Goal: Information Seeking & Learning: Learn about a topic

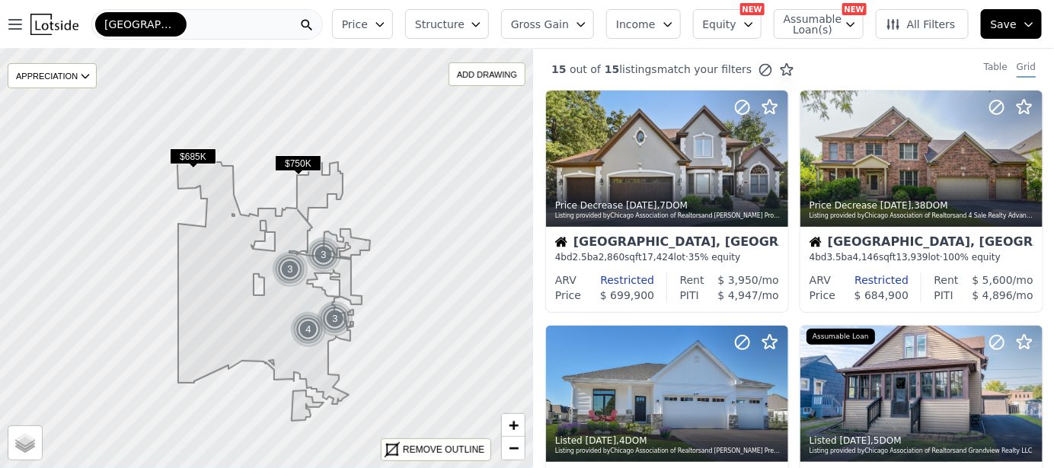
click at [805, 27] on span "Assumable Loan(s)" at bounding box center [807, 24] width 49 height 21
click at [798, 51] on input "Has Assumable Loan(s)" at bounding box center [792, 53] width 12 height 12
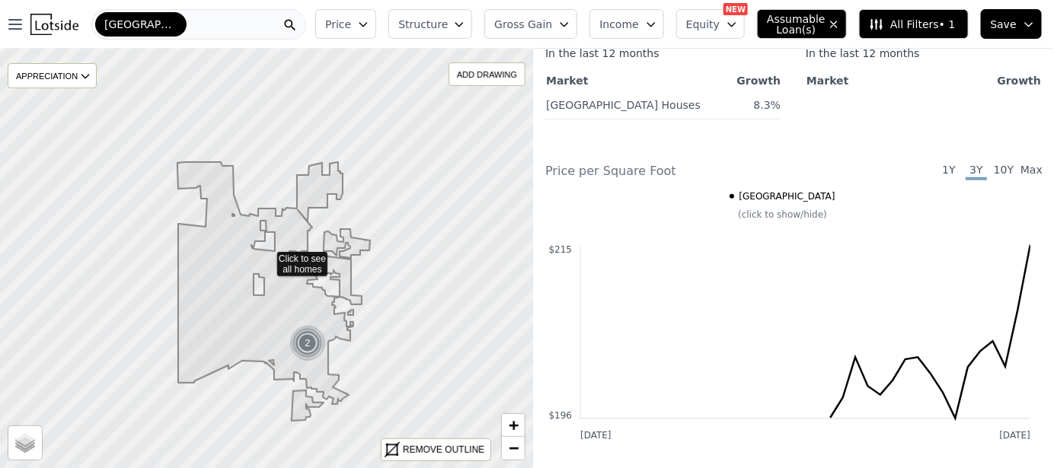
scroll to position [457, 0]
click at [938, 180] on span "1Y" at bounding box center [948, 170] width 21 height 18
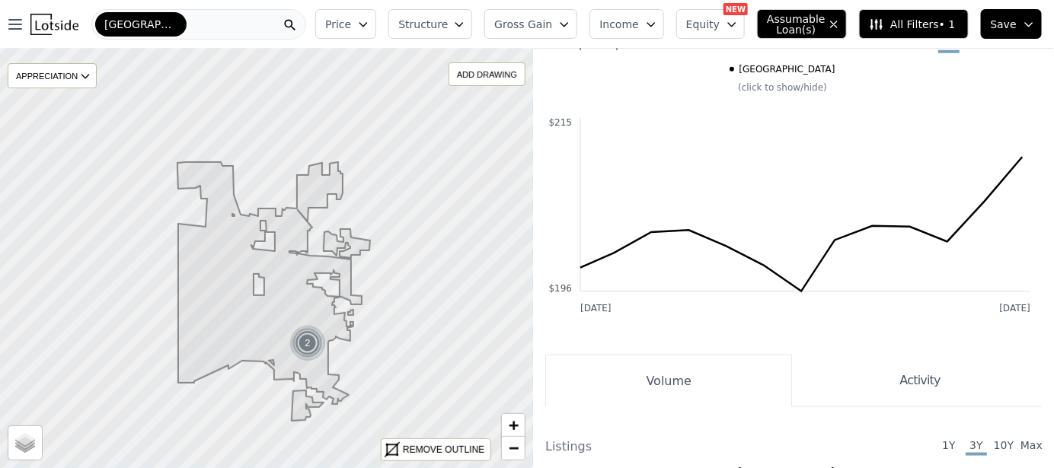
scroll to position [609, 0]
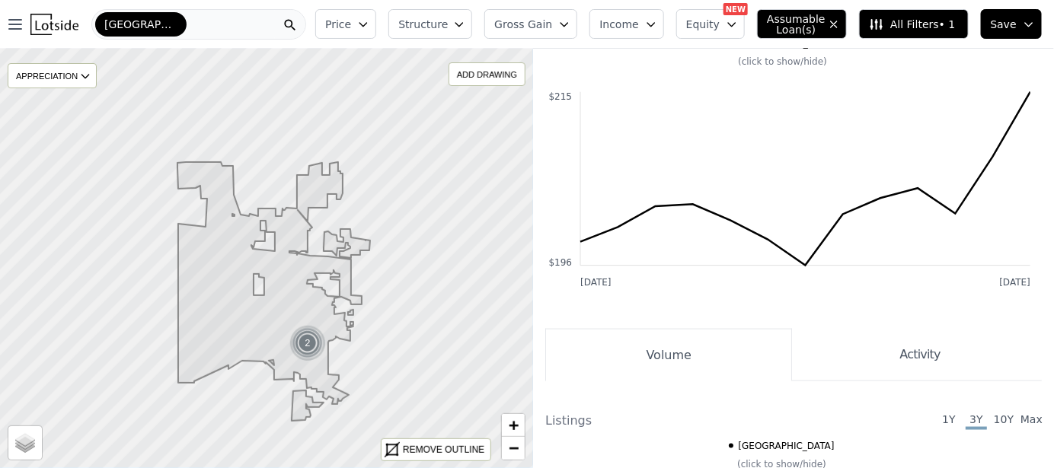
click at [966, 27] on span "3Y" at bounding box center [975, 18] width 21 height 18
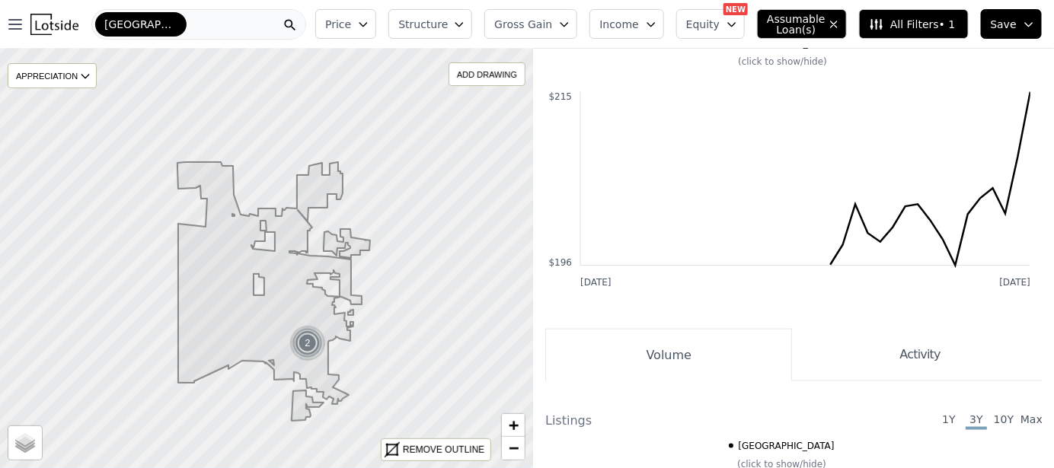
click at [997, 27] on span "10Y" at bounding box center [1003, 18] width 21 height 18
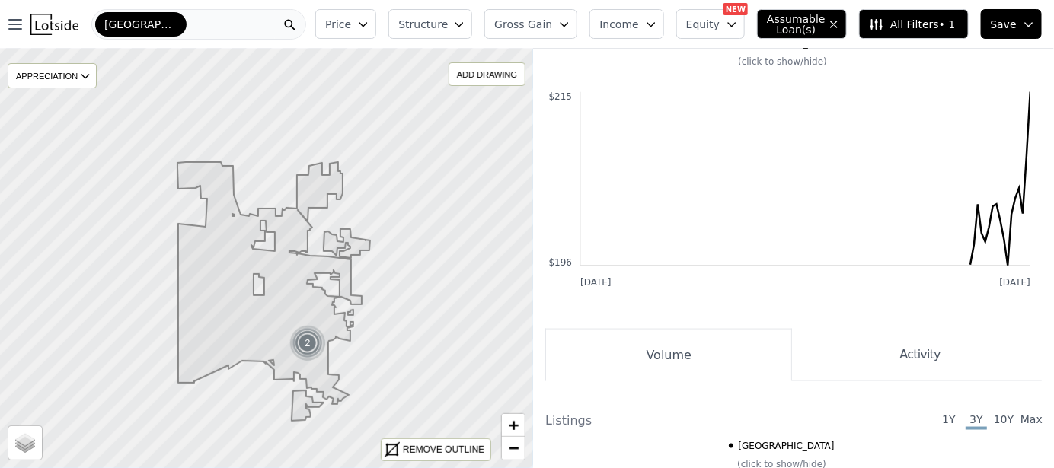
click at [938, 27] on span "1Y" at bounding box center [948, 18] width 21 height 18
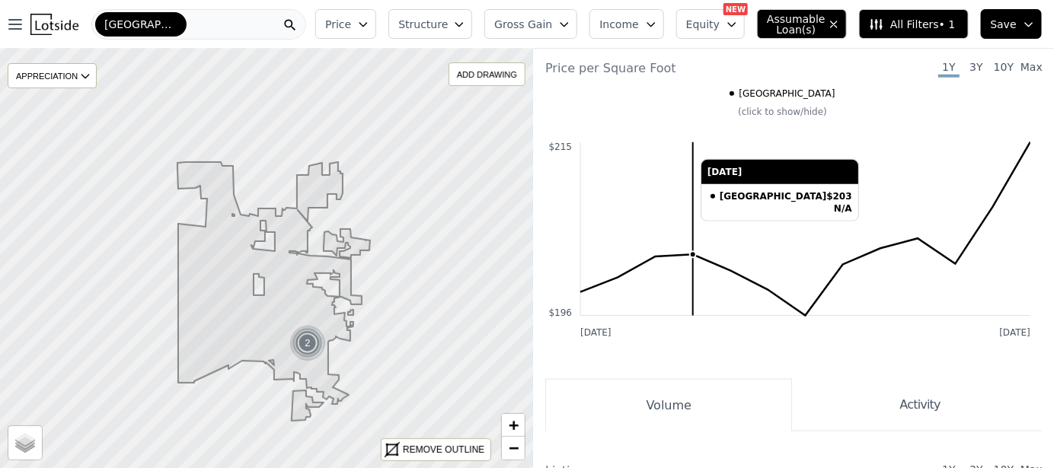
scroll to position [381, 0]
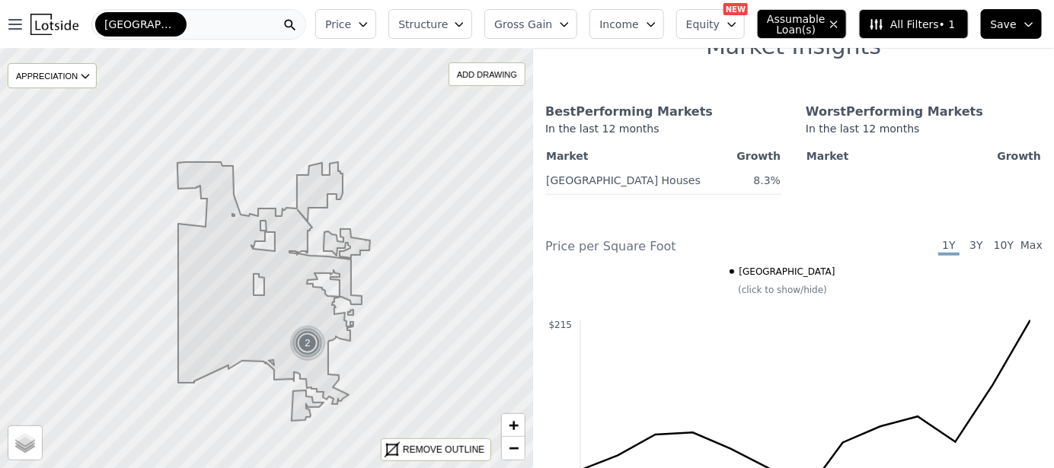
click at [639, 23] on span "Income" at bounding box center [619, 24] width 40 height 15
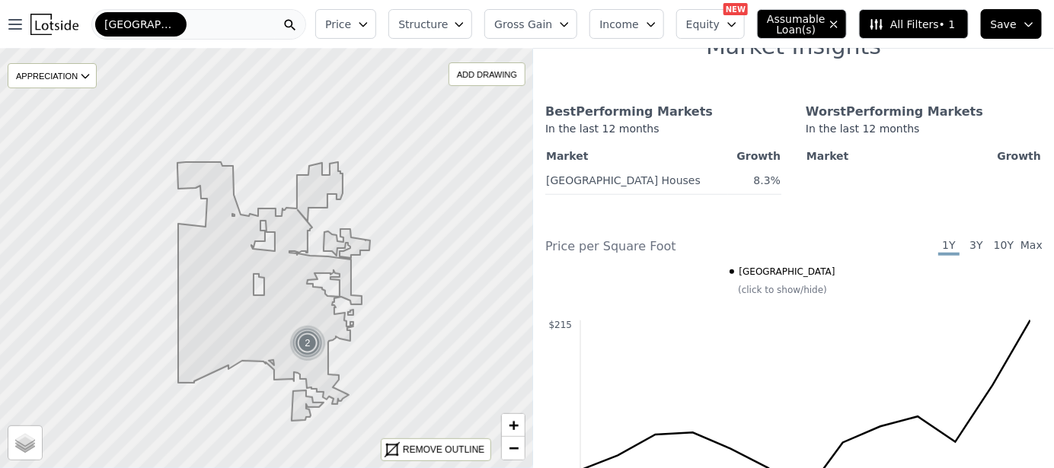
click at [351, 25] on span "Price" at bounding box center [338, 24] width 26 height 15
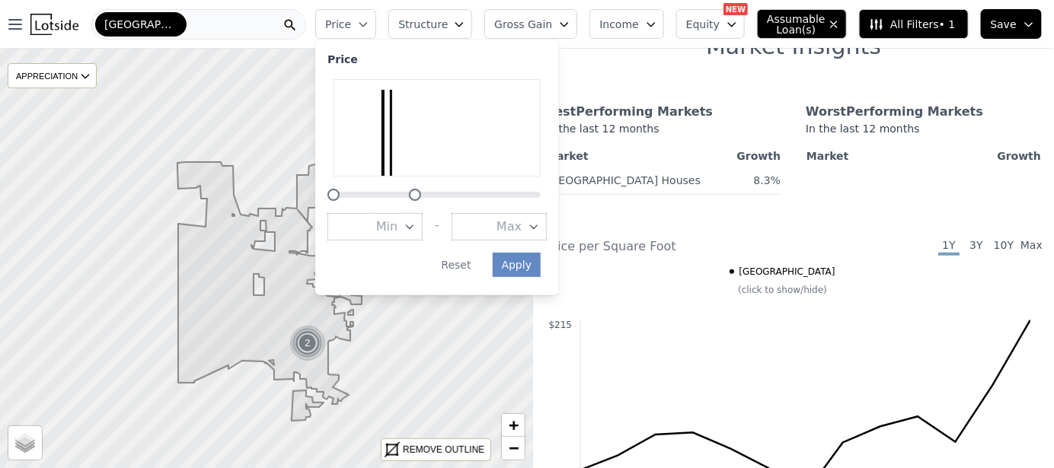
drag, startPoint x: 575, startPoint y: 194, endPoint x: 447, endPoint y: 198, distance: 128.0
click at [421, 198] on div at bounding box center [415, 195] width 12 height 12
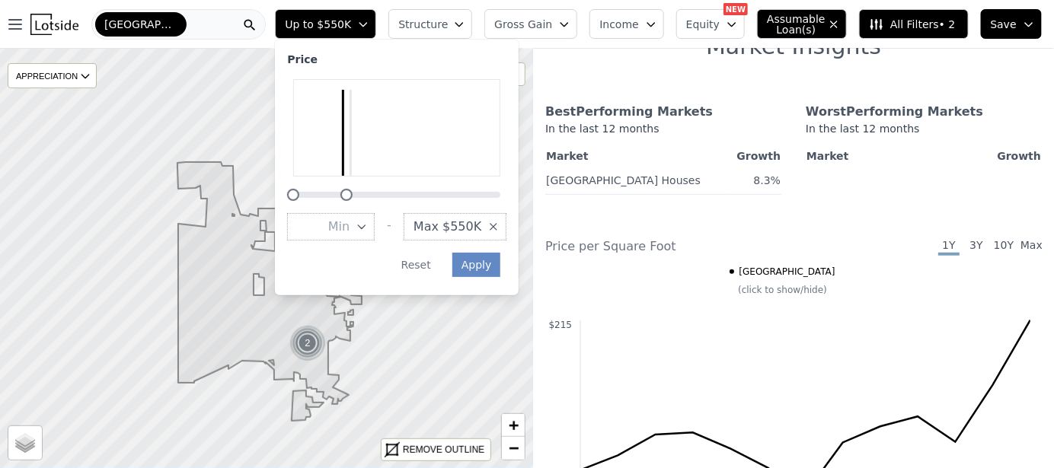
drag, startPoint x: 403, startPoint y: 196, endPoint x: 374, endPoint y: 193, distance: 29.0
click at [353, 193] on div at bounding box center [346, 195] width 12 height 12
drag, startPoint x: 378, startPoint y: 193, endPoint x: 409, endPoint y: 194, distance: 31.2
click at [384, 194] on div at bounding box center [378, 195] width 12 height 12
click at [499, 265] on button "Apply" at bounding box center [476, 265] width 49 height 24
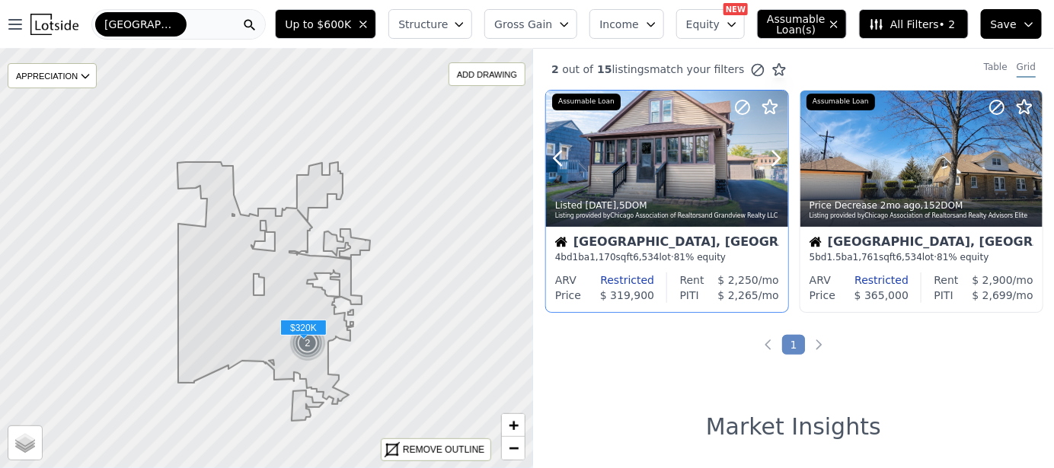
click at [681, 180] on div at bounding box center [667, 191] width 242 height 27
click at [11, 24] on icon "button" at bounding box center [15, 24] width 12 height 9
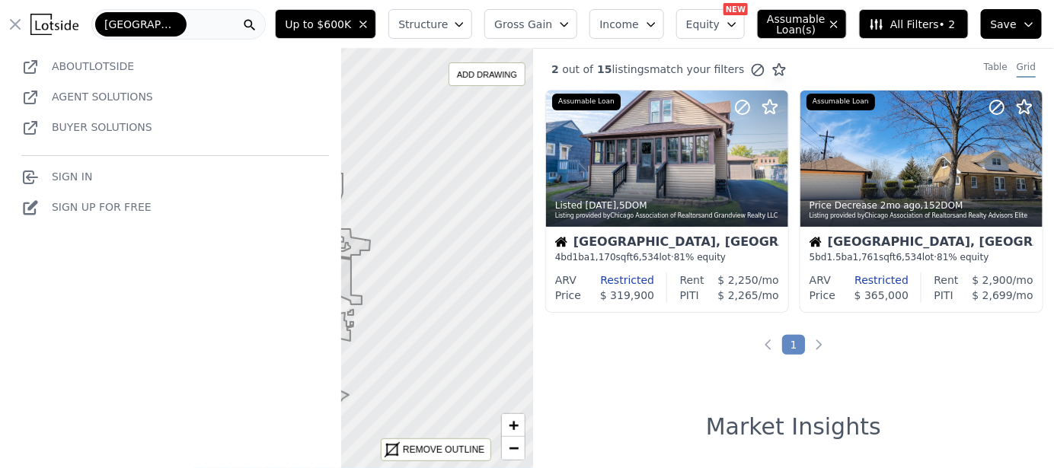
click at [187, 24] on div "[GEOGRAPHIC_DATA]" at bounding box center [178, 24] width 174 height 30
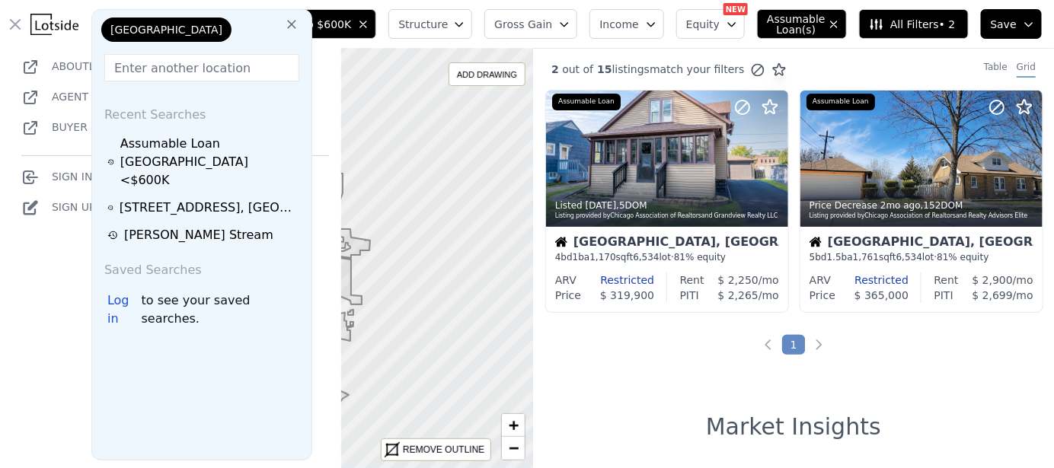
click at [286, 23] on icon at bounding box center [291, 24] width 15 height 15
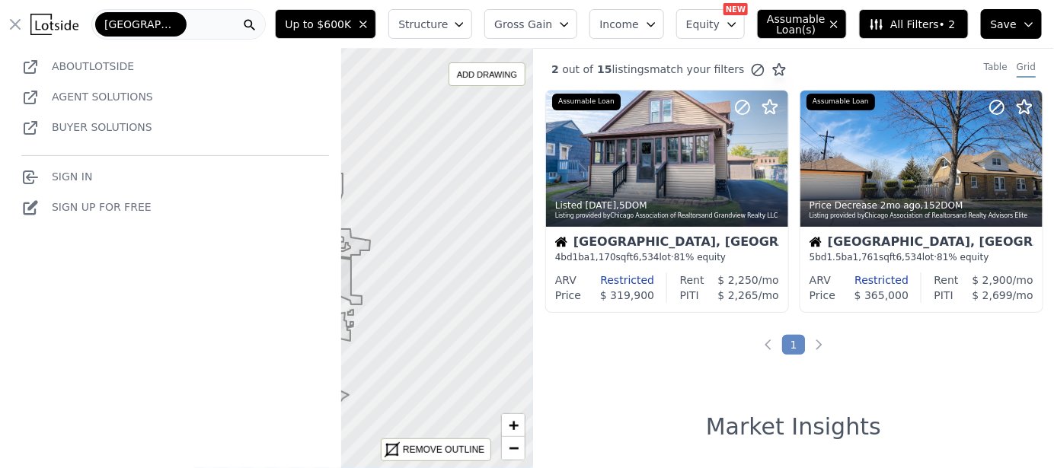
click at [198, 24] on div "[GEOGRAPHIC_DATA]" at bounding box center [178, 24] width 174 height 30
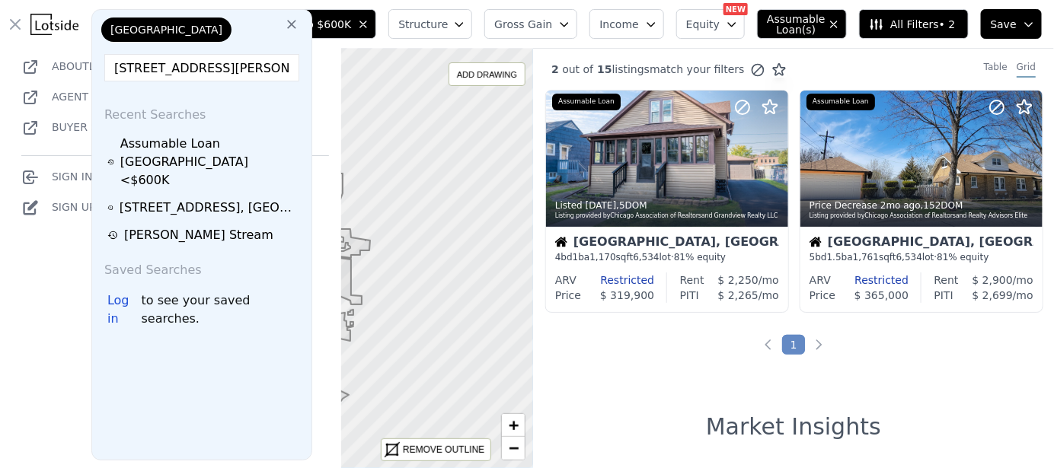
scroll to position [0, 62]
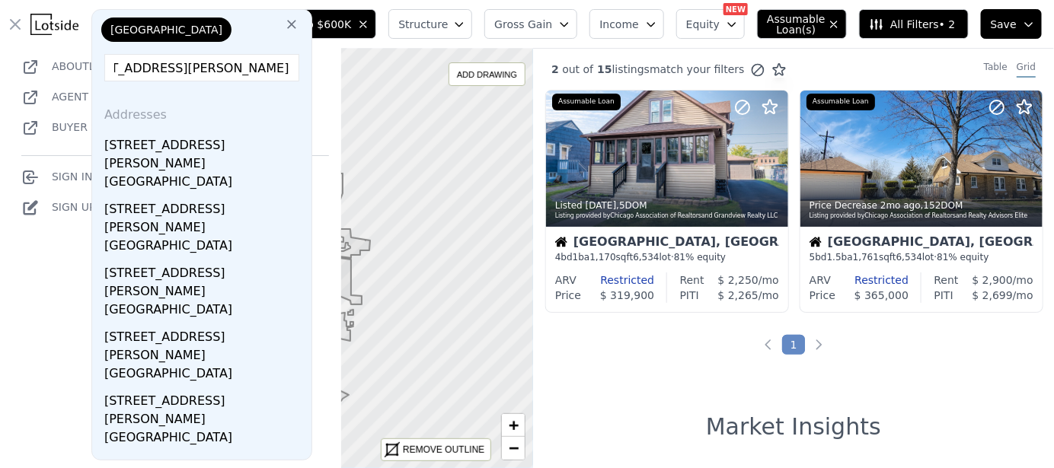
type input "[STREET_ADDRESS][PERSON_NAME]"
click at [284, 25] on icon at bounding box center [291, 24] width 15 height 15
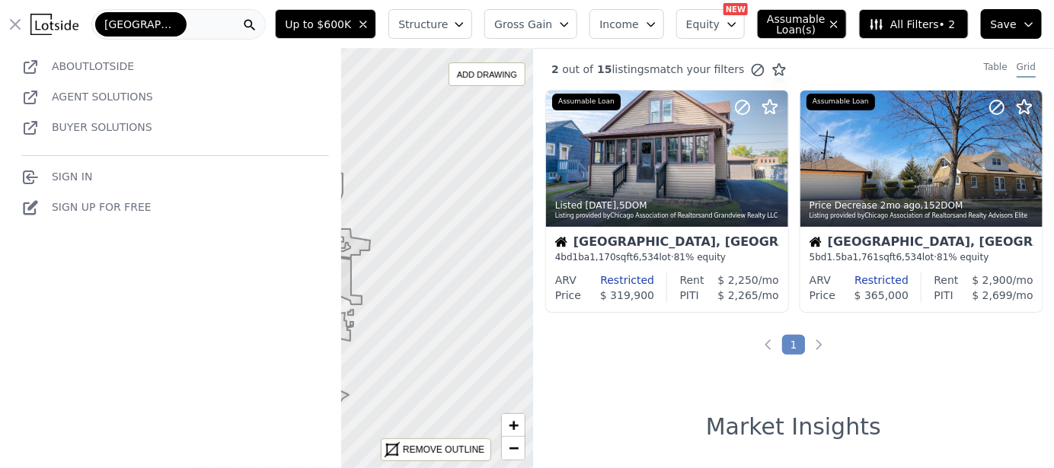
click at [158, 27] on span "[GEOGRAPHIC_DATA]" at bounding box center [140, 24] width 73 height 15
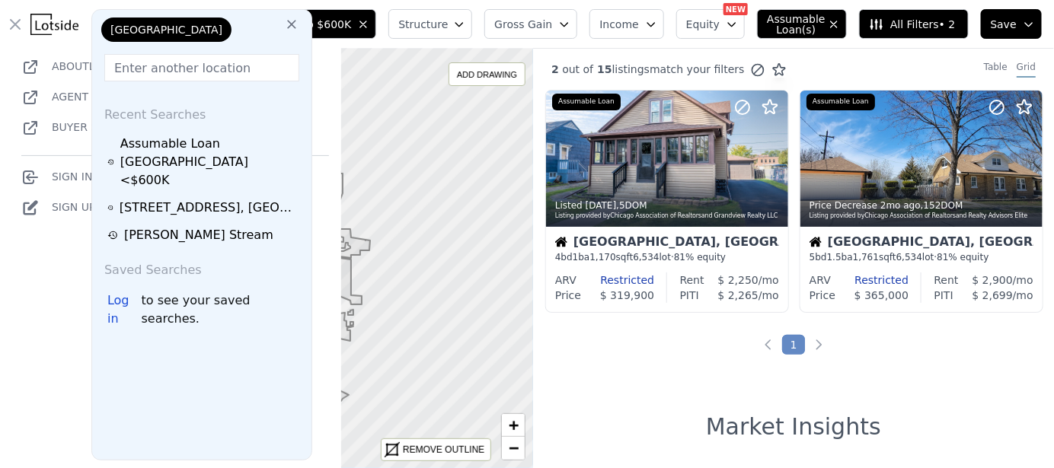
click at [14, 24] on icon "button" at bounding box center [15, 24] width 18 height 18
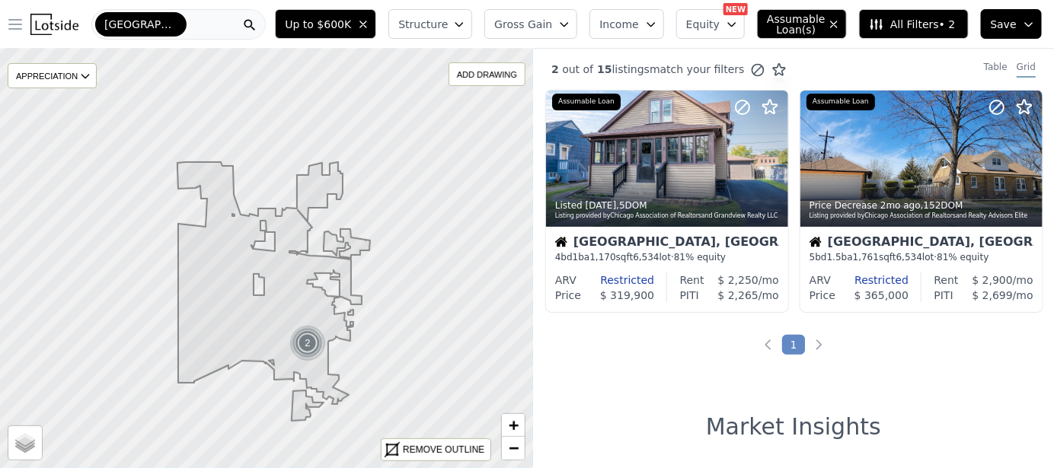
click at [369, 23] on icon "button" at bounding box center [363, 24] width 12 height 12
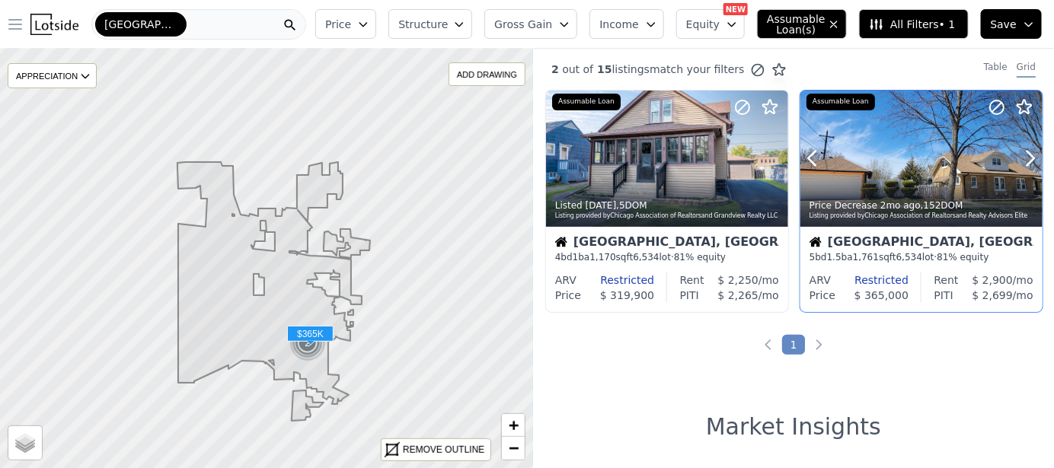
click at [890, 183] on div at bounding box center [921, 191] width 242 height 27
click at [917, 180] on div at bounding box center [921, 191] width 242 height 27
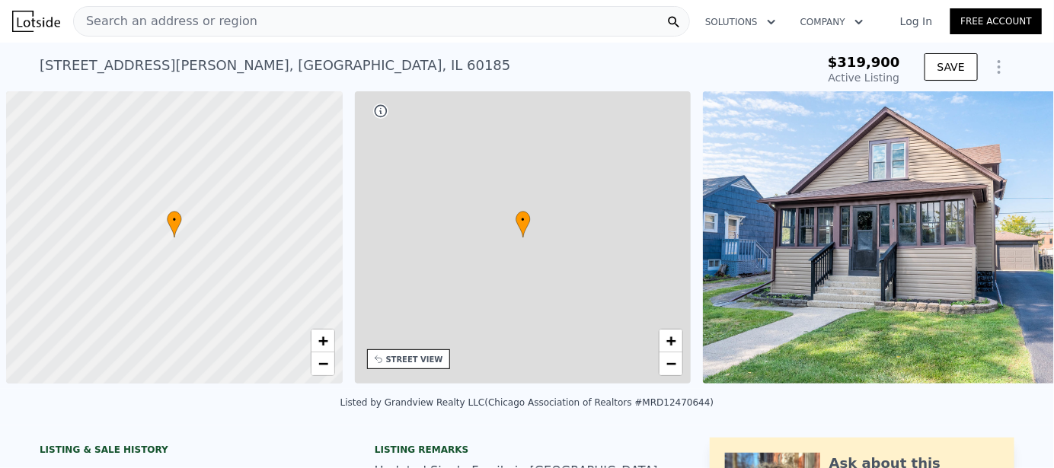
scroll to position [0, 5]
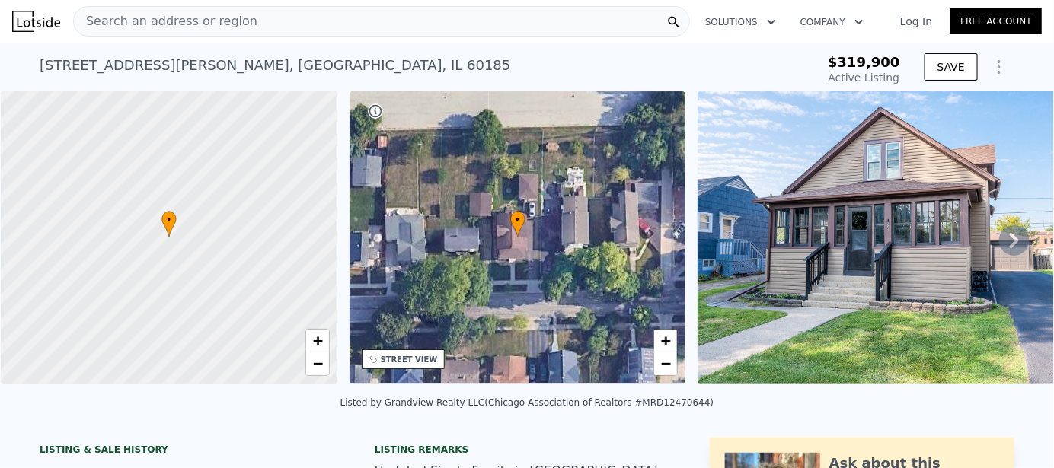
click at [999, 243] on icon at bounding box center [1014, 240] width 30 height 30
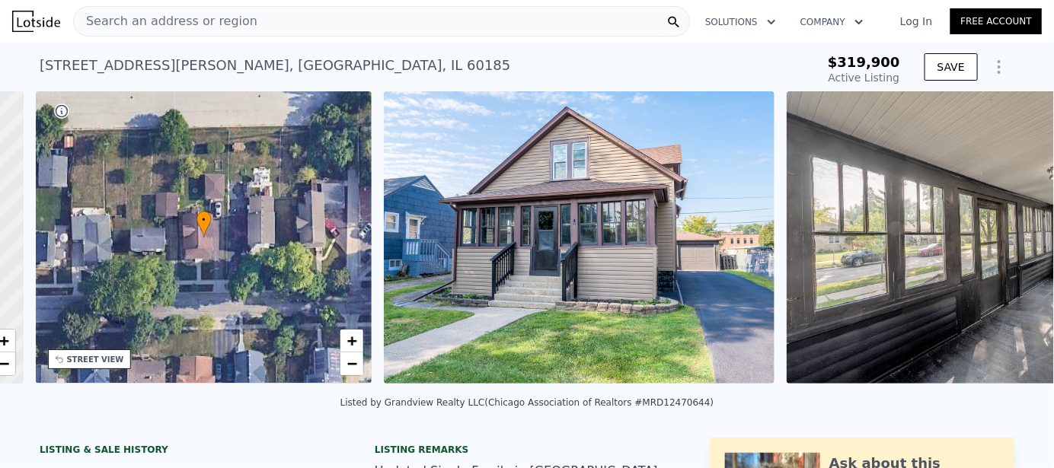
scroll to position [0, 354]
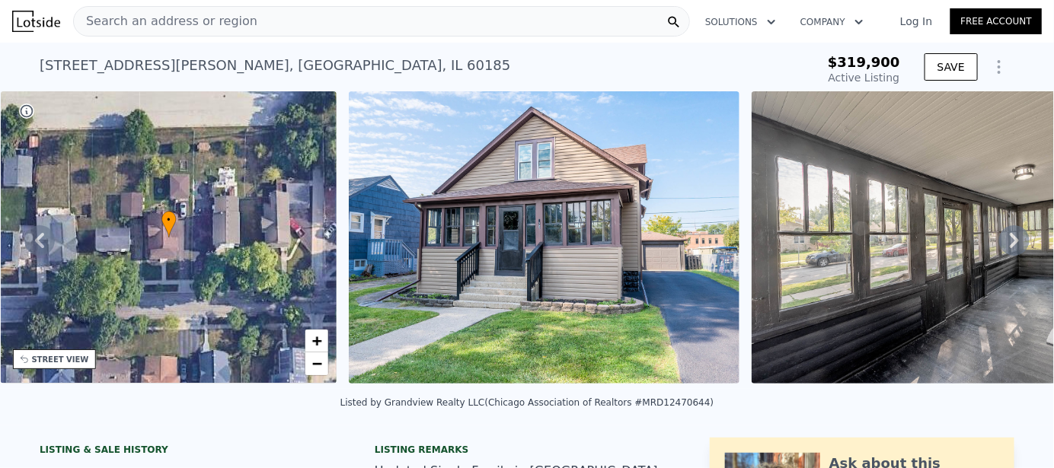
click at [1002, 245] on icon at bounding box center [1014, 240] width 30 height 30
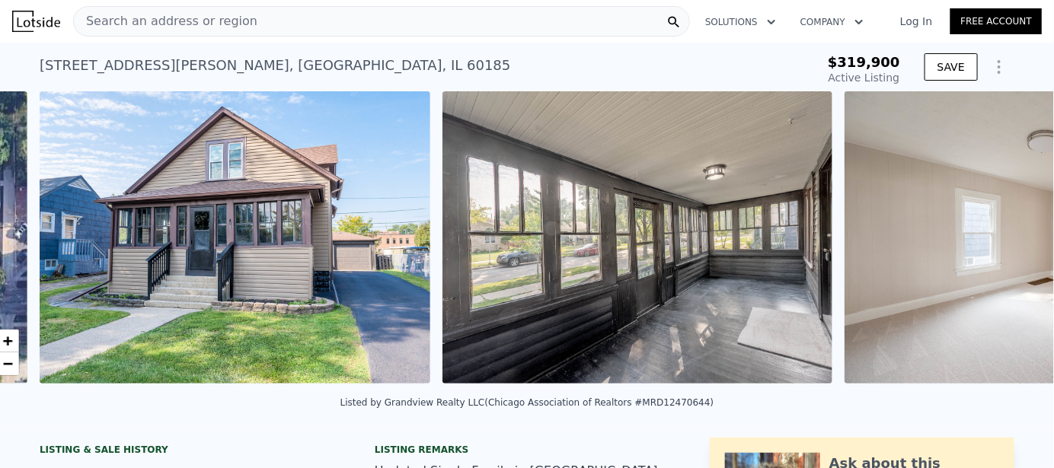
scroll to position [0, 697]
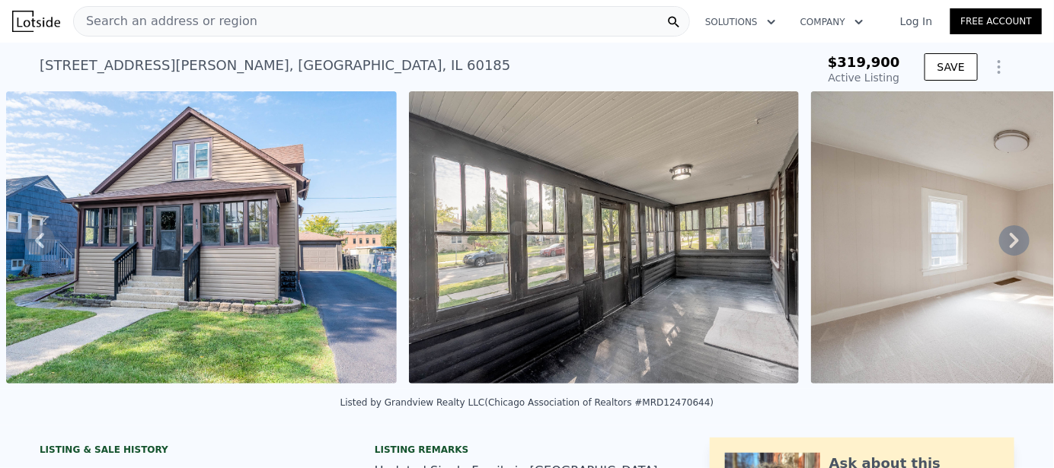
click at [1007, 247] on icon at bounding box center [1014, 240] width 30 height 30
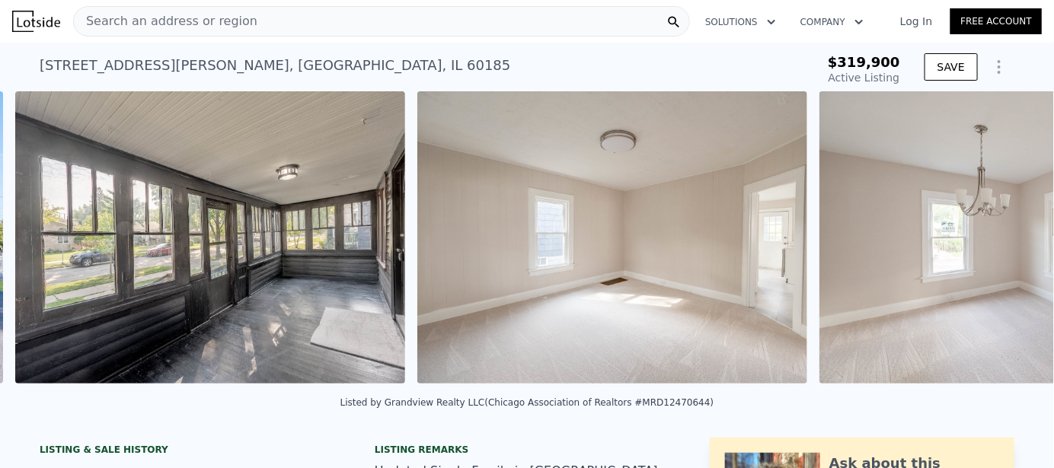
scroll to position [0, 1099]
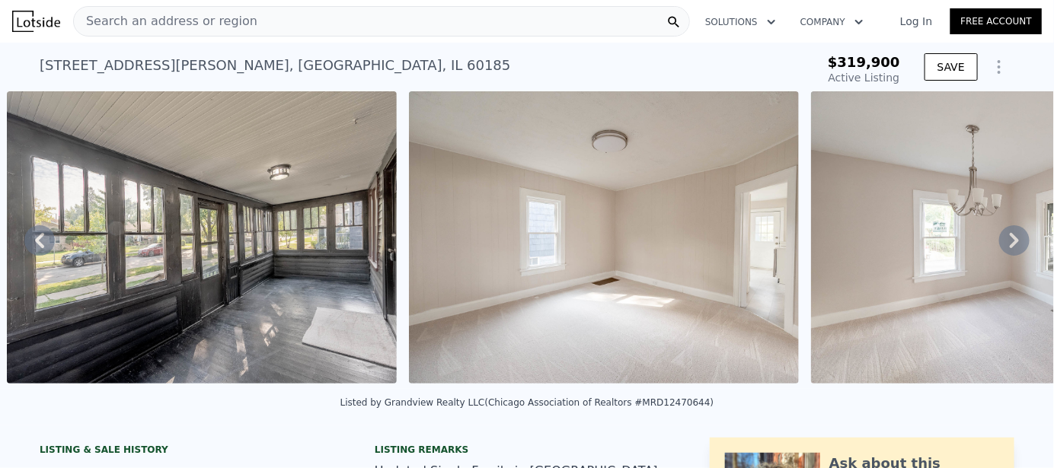
click at [1007, 247] on icon at bounding box center [1014, 240] width 30 height 30
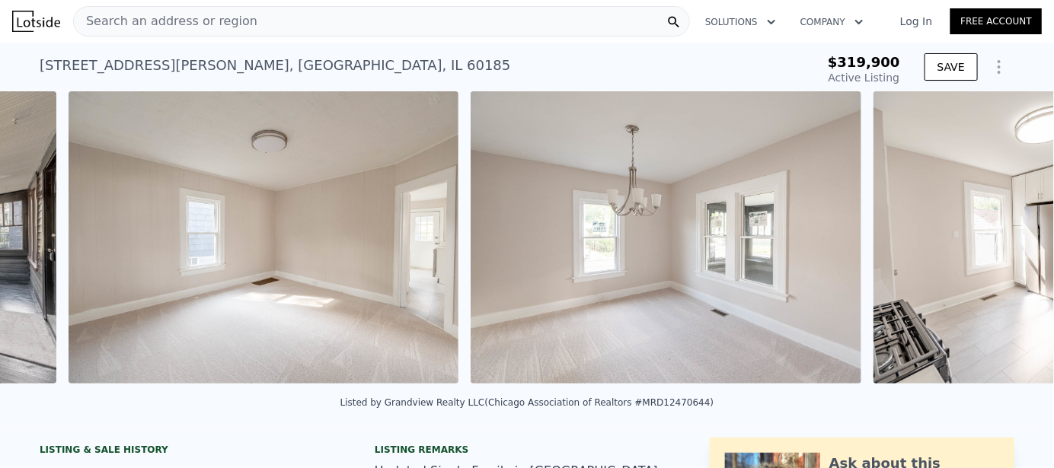
scroll to position [0, 1501]
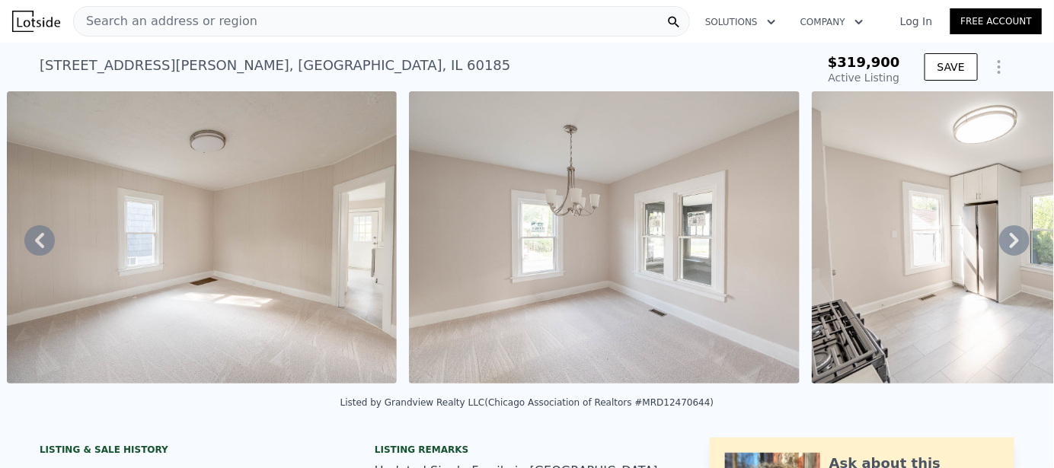
click at [1007, 247] on icon at bounding box center [1014, 240] width 30 height 30
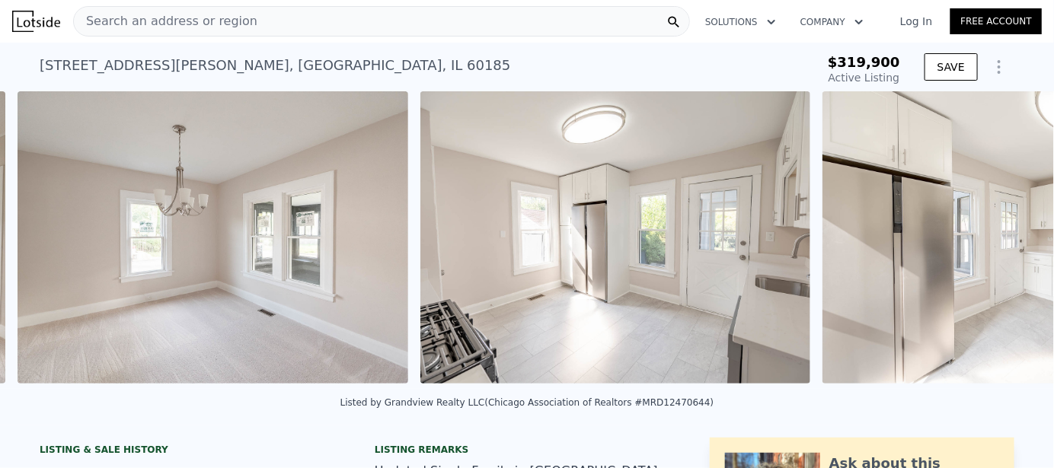
scroll to position [0, 1903]
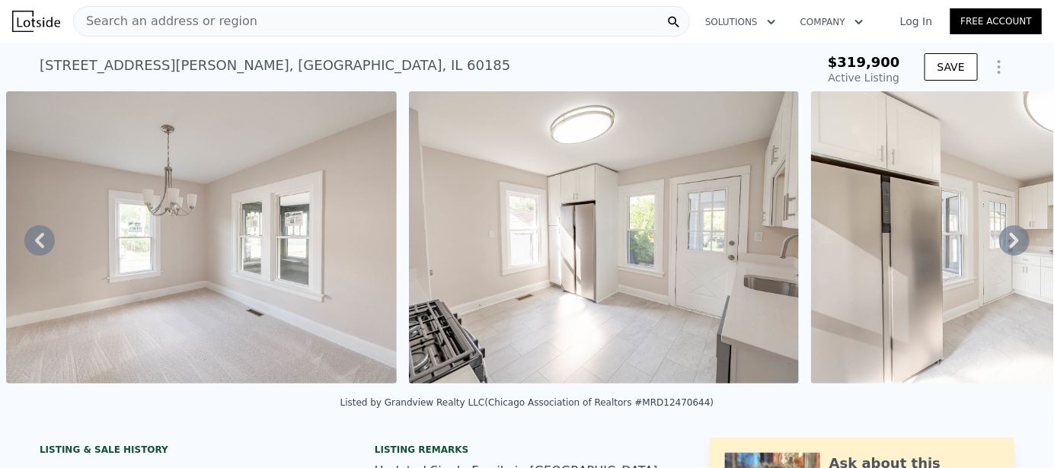
click at [1007, 247] on icon at bounding box center [1014, 240] width 30 height 30
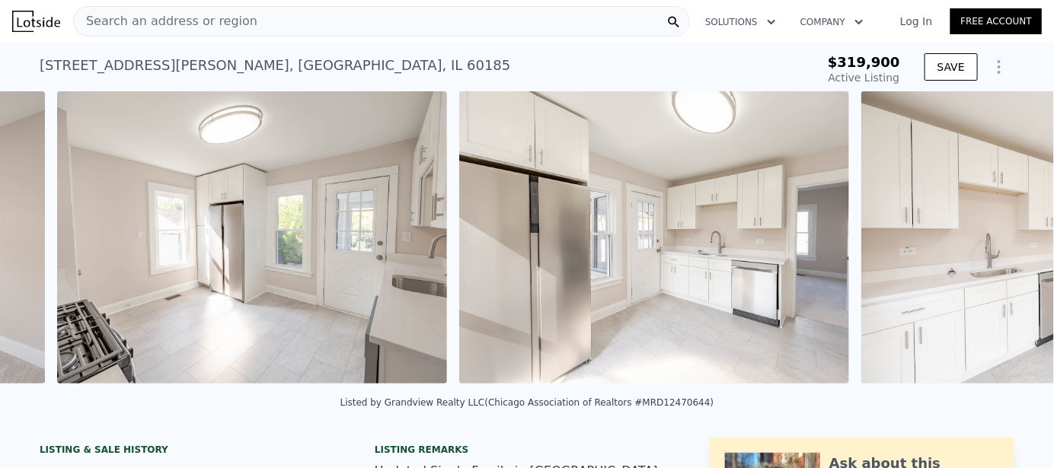
scroll to position [0, 2305]
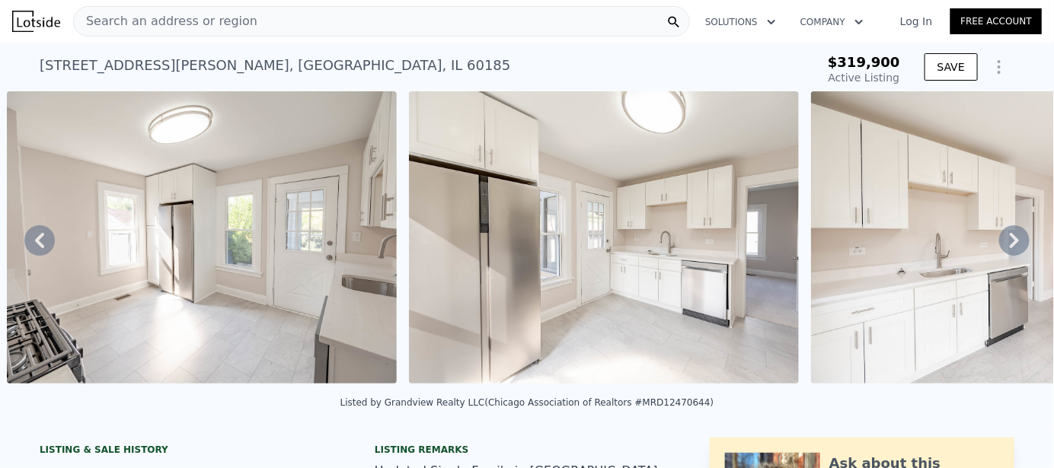
click at [1007, 247] on icon at bounding box center [1014, 240] width 30 height 30
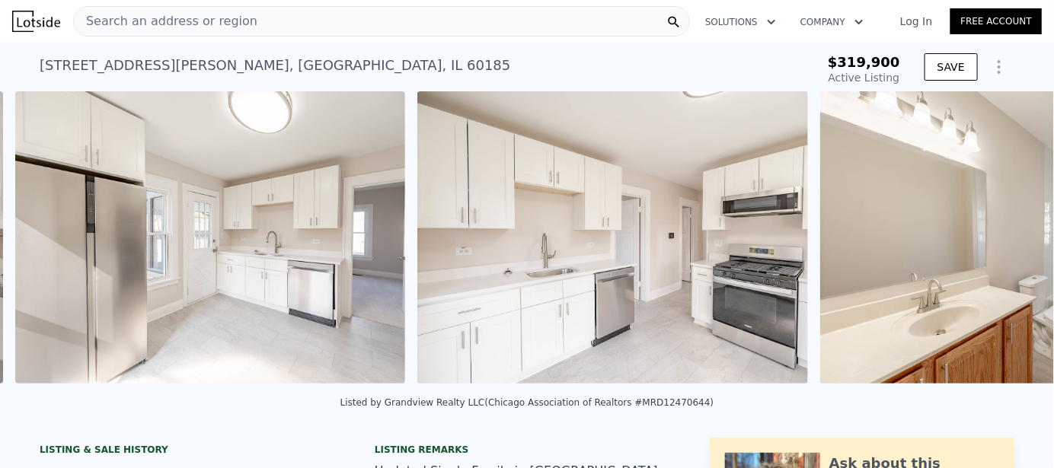
scroll to position [0, 2707]
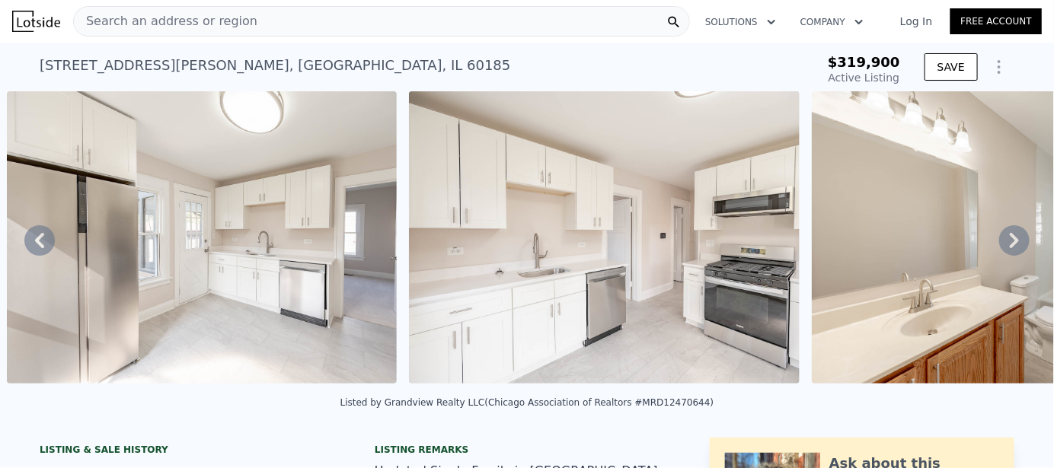
click at [1007, 247] on icon at bounding box center [1014, 240] width 30 height 30
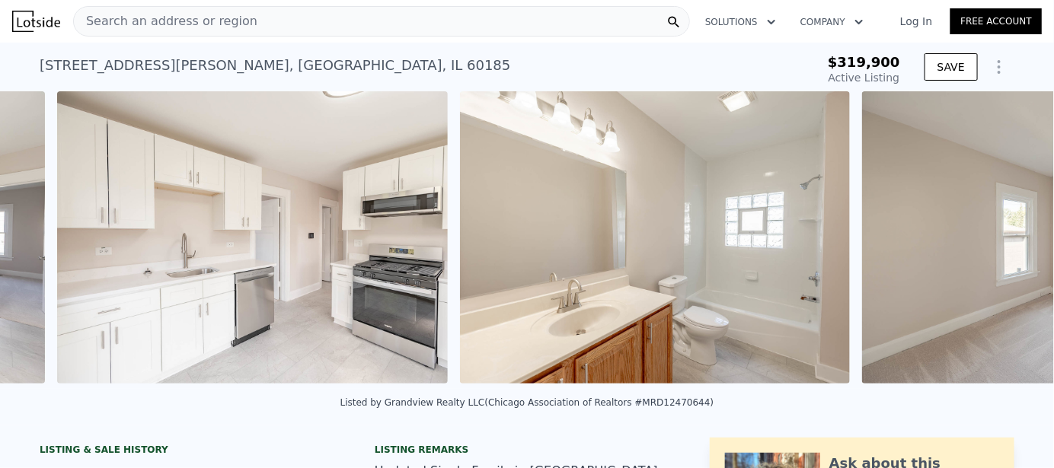
scroll to position [0, 3110]
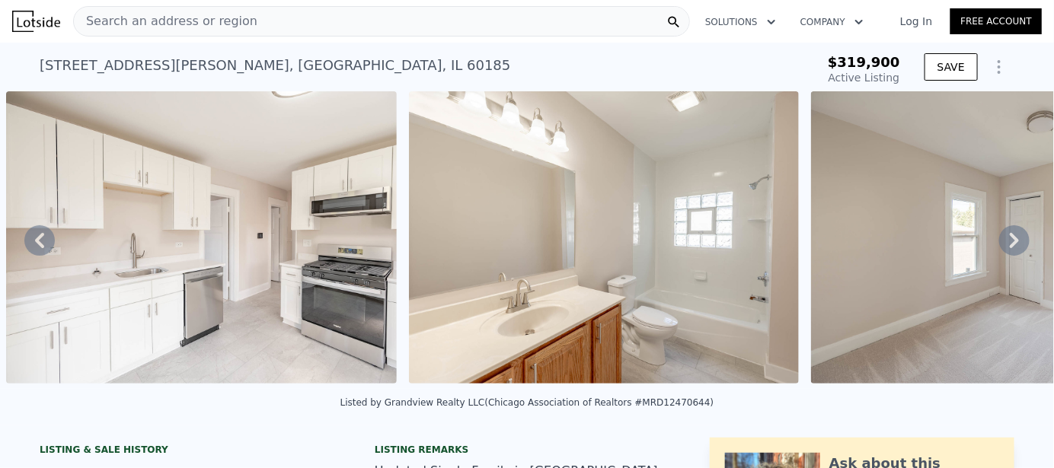
click at [1007, 247] on icon at bounding box center [1014, 240] width 30 height 30
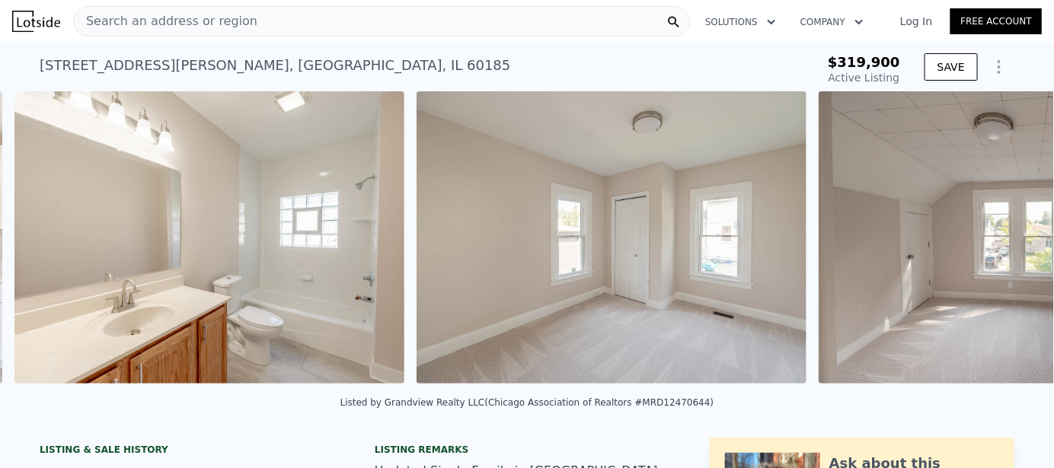
scroll to position [0, 3512]
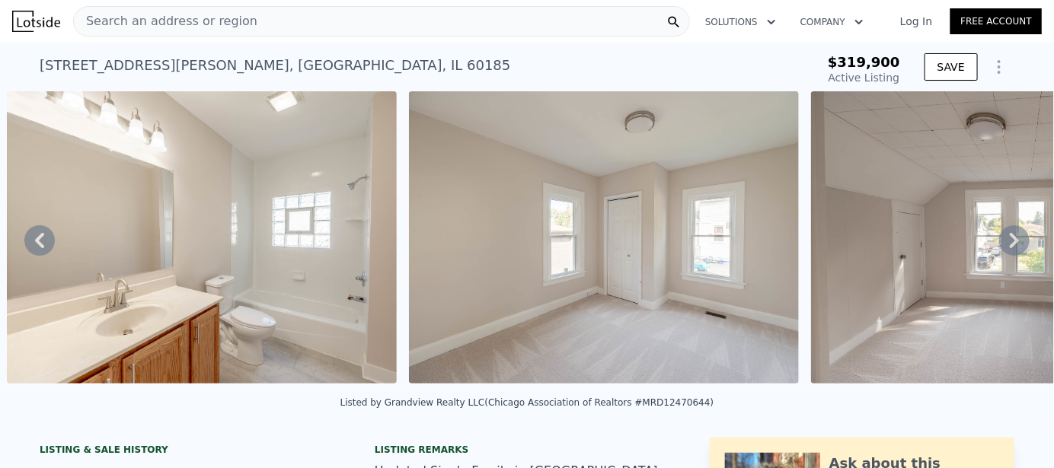
click at [1007, 247] on icon at bounding box center [1014, 240] width 30 height 30
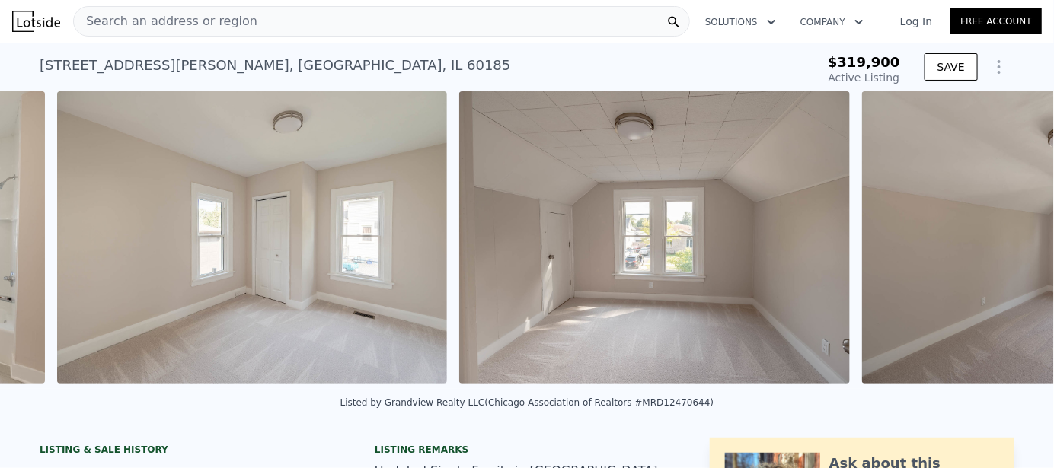
scroll to position [0, 3914]
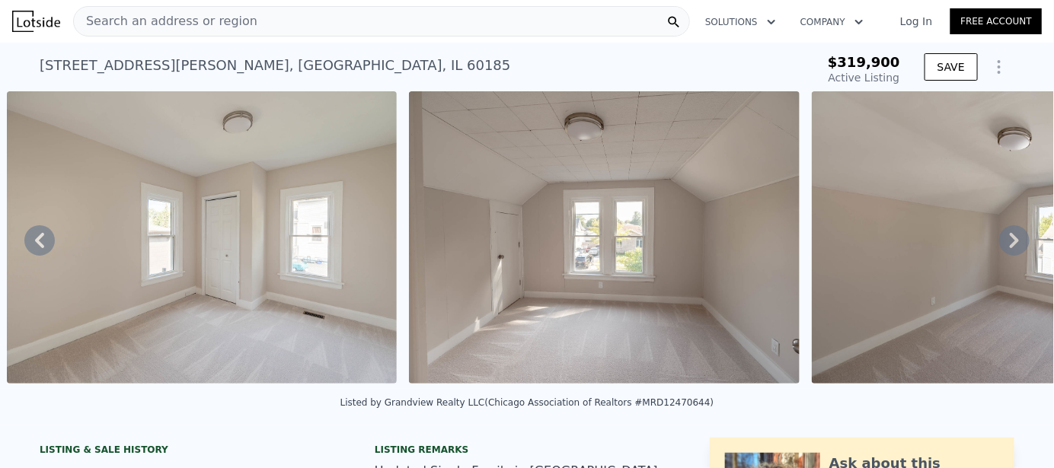
click at [1007, 247] on icon at bounding box center [1014, 240] width 30 height 30
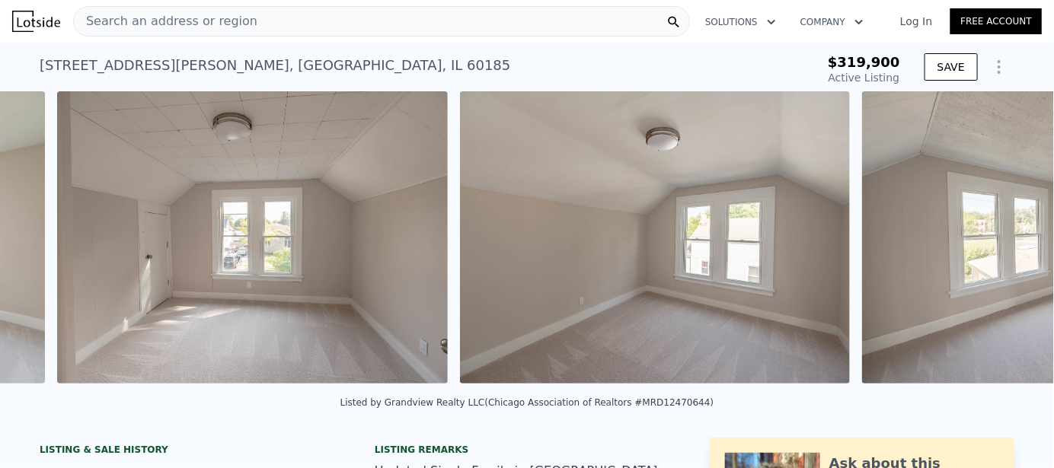
scroll to position [0, 4316]
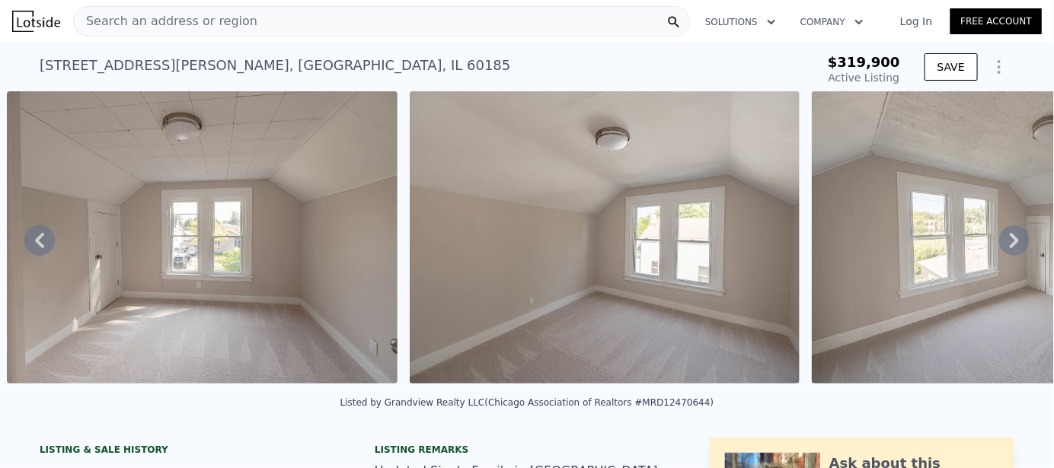
click at [1007, 247] on icon at bounding box center [1014, 240] width 30 height 30
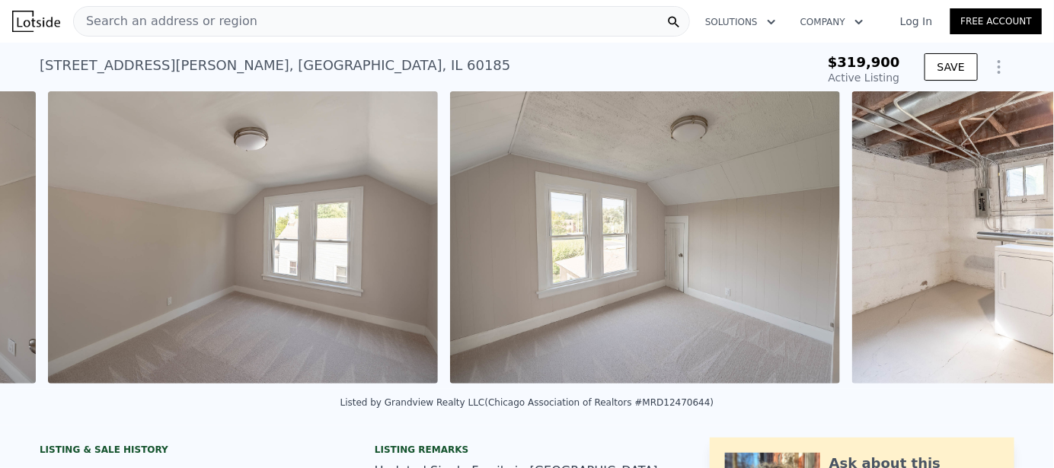
scroll to position [0, 4719]
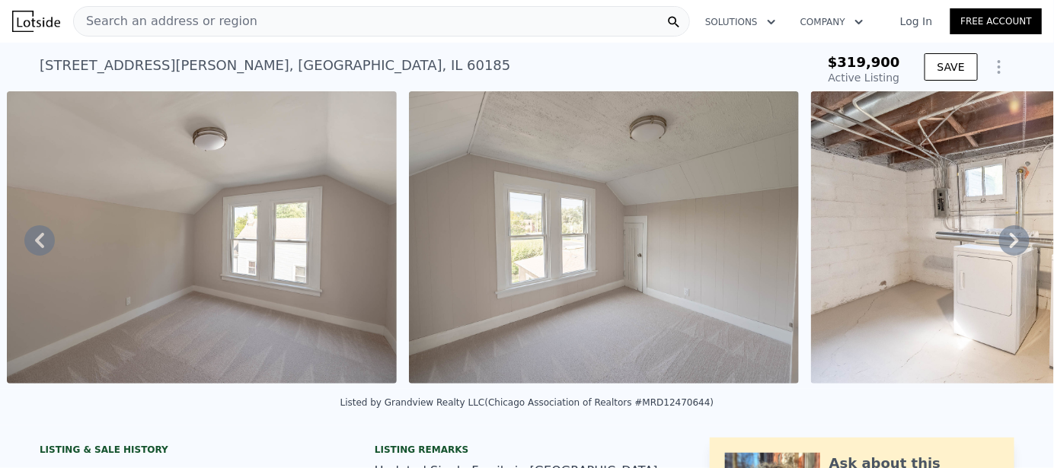
click at [1006, 248] on icon at bounding box center [1014, 240] width 30 height 30
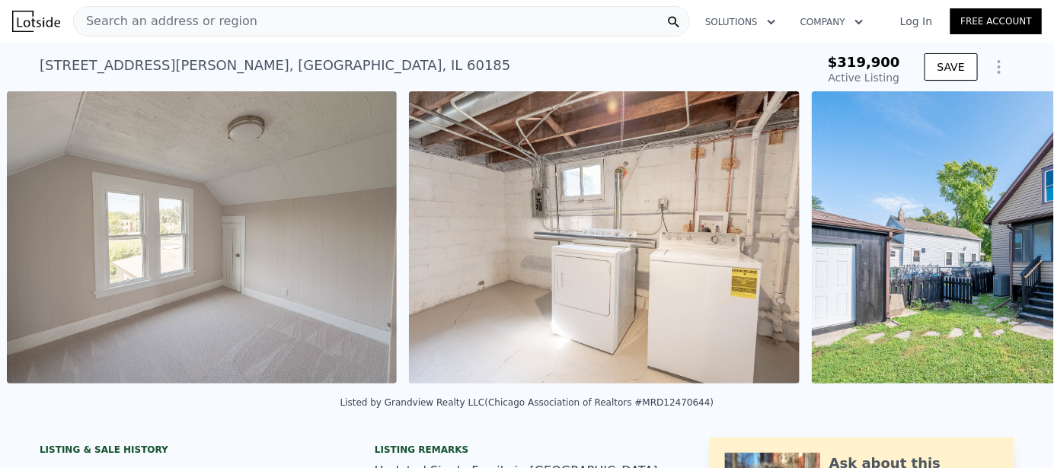
scroll to position [0, 5122]
click at [1006, 248] on icon at bounding box center [1014, 240] width 30 height 30
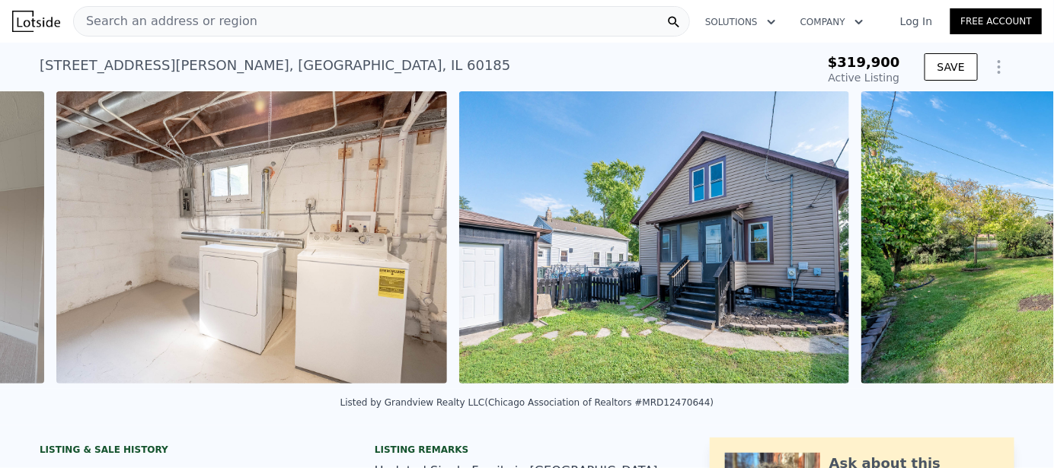
scroll to position [0, 5524]
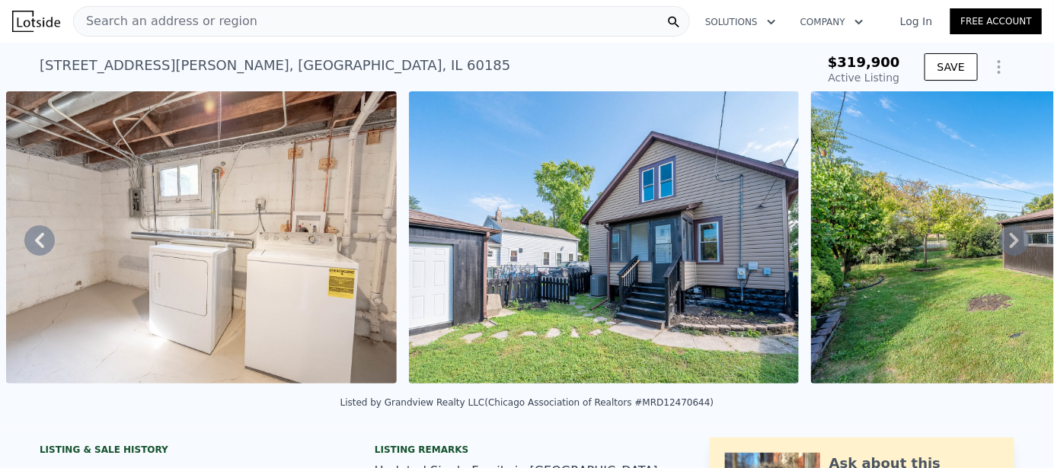
click at [1006, 248] on icon at bounding box center [1014, 240] width 30 height 30
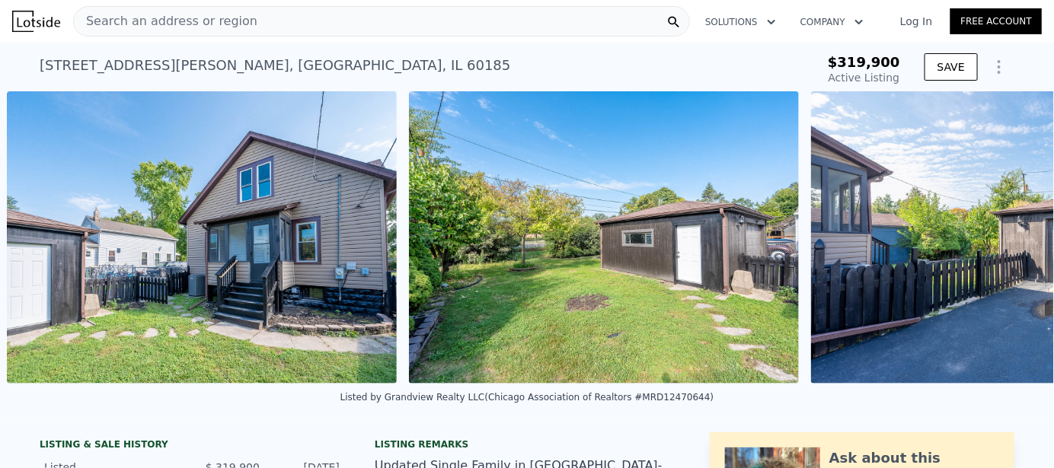
scroll to position [0, 5926]
click at [1006, 245] on icon at bounding box center [1014, 237] width 30 height 30
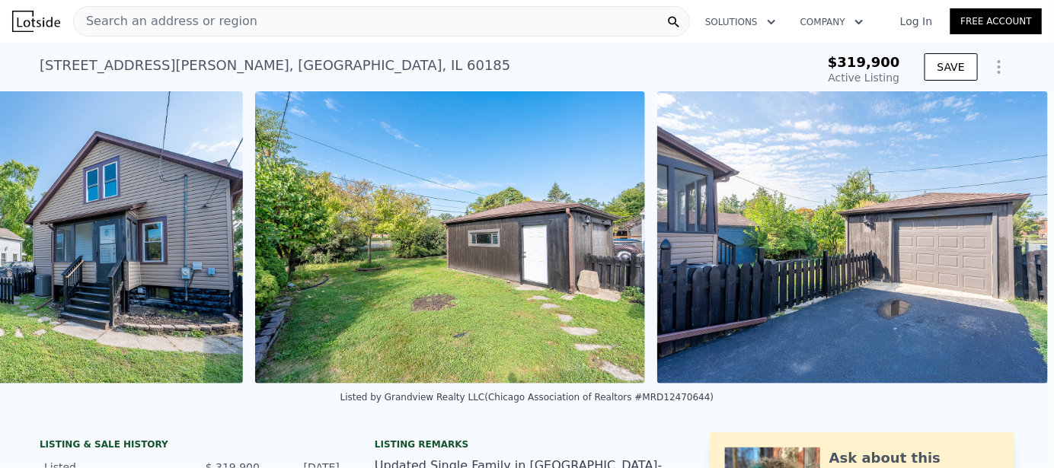
scroll to position [0, 6090]
click at [976, 22] on link "Free Account" at bounding box center [995, 21] width 91 height 26
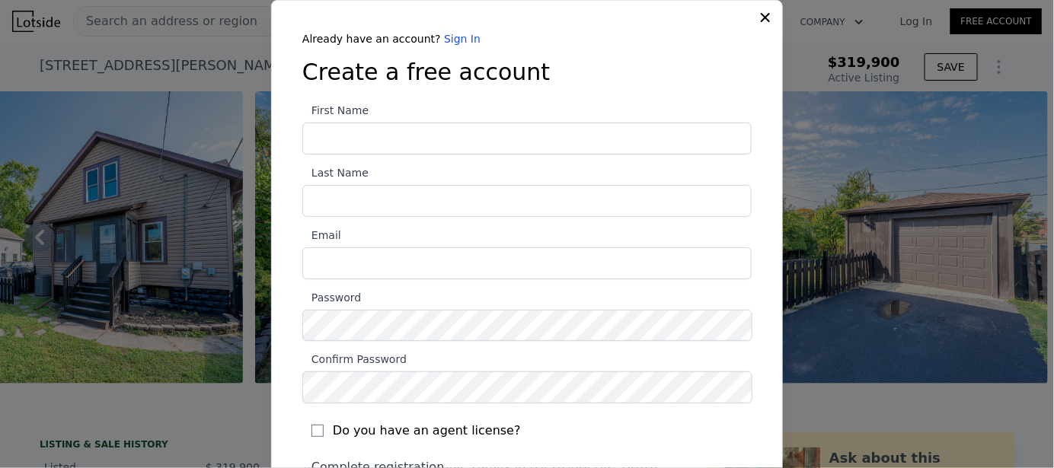
click at [512, 141] on input "First Name" at bounding box center [526, 139] width 449 height 32
type input "Laura"
click at [430, 203] on input "Last Name" at bounding box center [526, 201] width 449 height 32
type input "Folk"
click at [424, 269] on input "Email" at bounding box center [526, 263] width 449 height 32
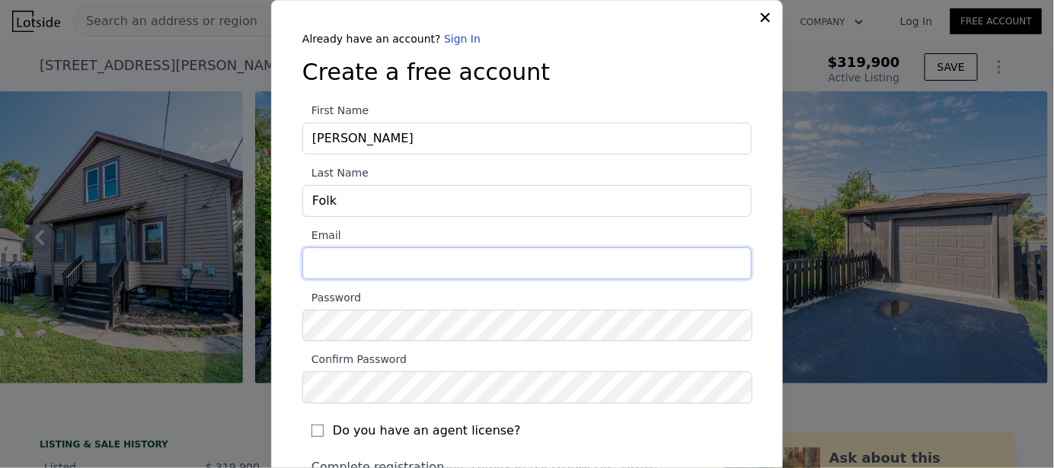
type input "lauragomezc@comcast.net"
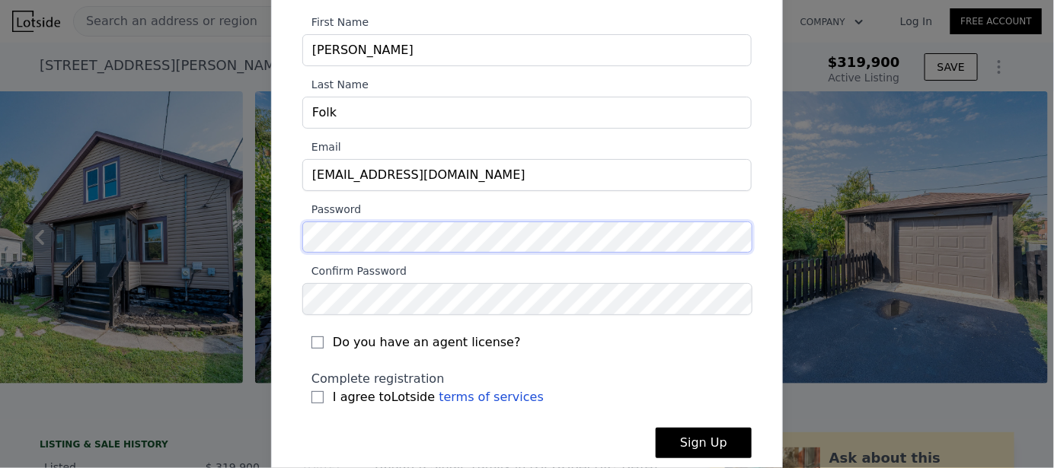
scroll to position [107, 0]
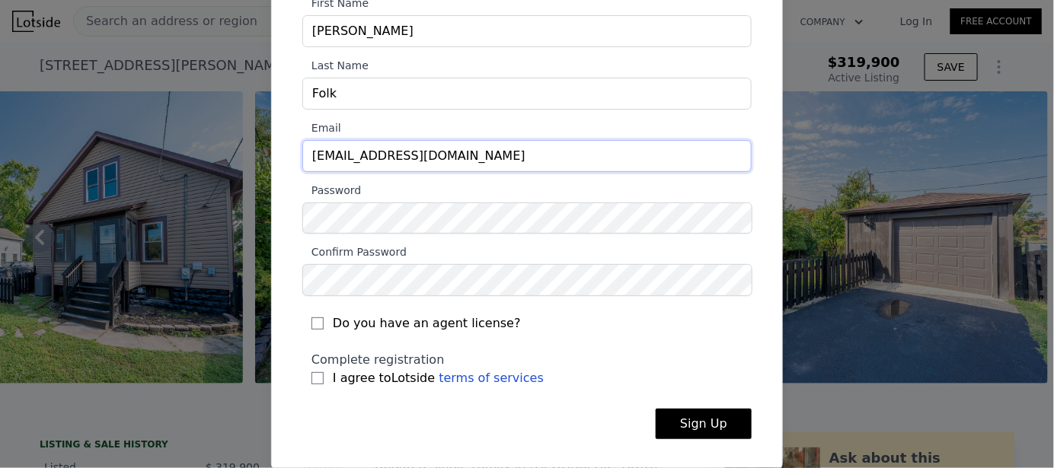
click at [467, 151] on input "lauragomezc@comcast.net" at bounding box center [526, 156] width 449 height 32
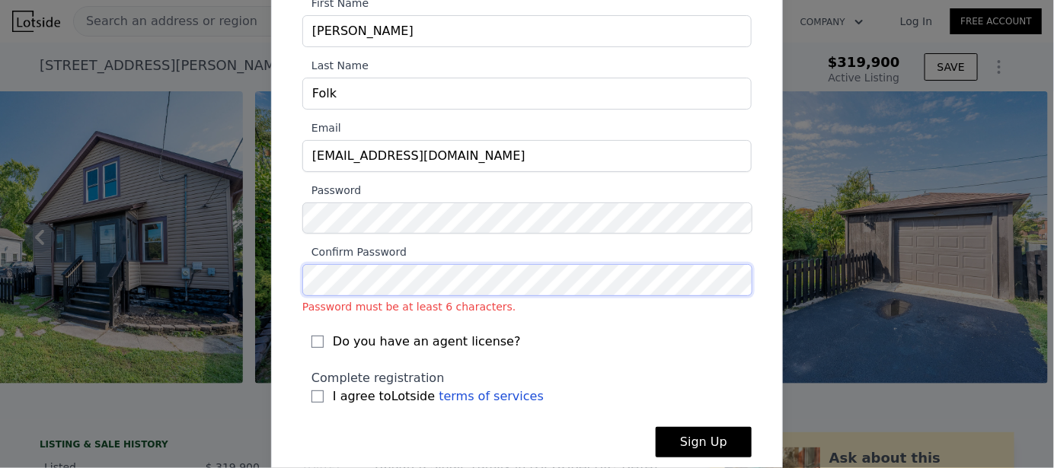
click at [287, 283] on div "Already have an account? Sign In Create a free account First Name Laura Last Na…" at bounding box center [527, 203] width 498 height 558
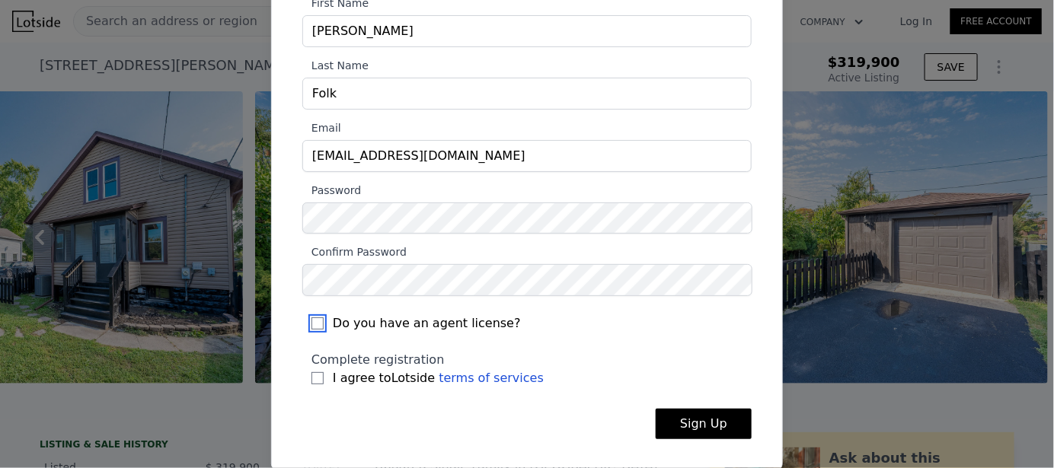
click at [312, 321] on input "Do you have an agent license?" at bounding box center [317, 323] width 12 height 12
click at [452, 378] on link "terms of services" at bounding box center [491, 378] width 105 height 14
click at [311, 322] on input "Do you have an agent license?" at bounding box center [317, 323] width 12 height 12
checkbox input "true"
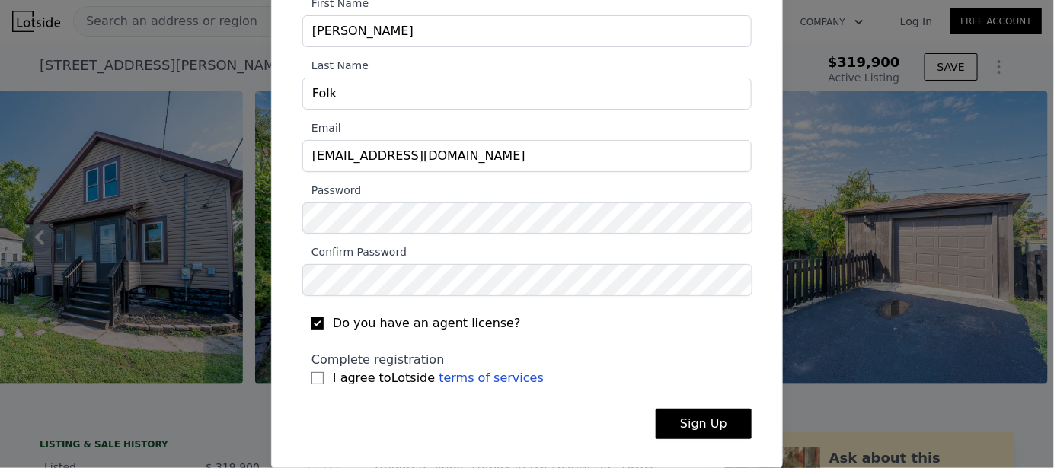
click at [451, 378] on link "terms of services" at bounding box center [491, 378] width 105 height 14
click at [314, 377] on input "I agree to Lotside terms of services" at bounding box center [317, 378] width 12 height 12
checkbox input "true"
click at [692, 420] on button "Sign Up" at bounding box center [704, 424] width 96 height 30
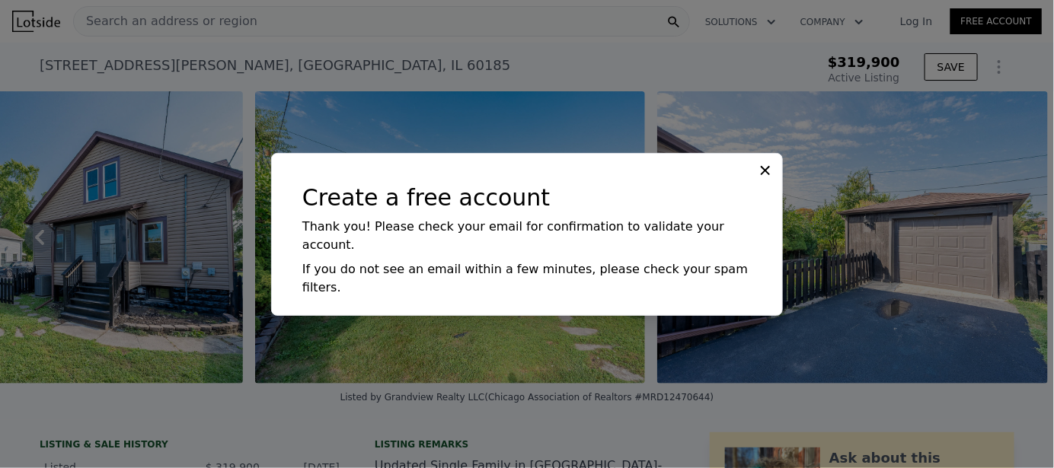
click at [763, 178] on icon at bounding box center [765, 170] width 15 height 15
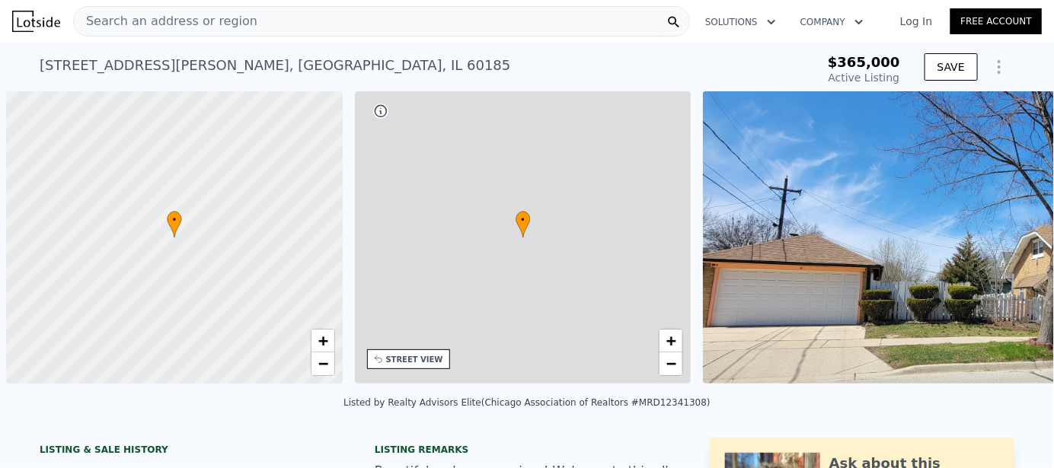
scroll to position [0, 5]
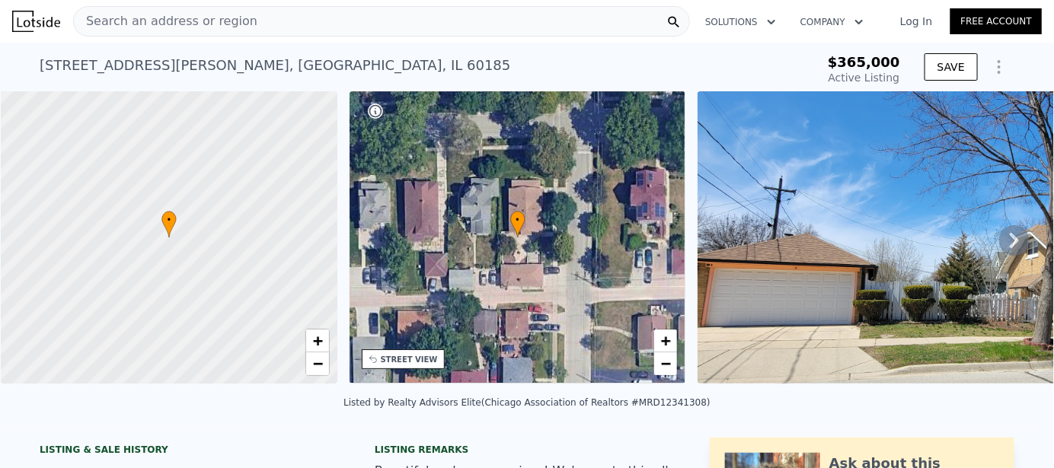
click at [180, 24] on span "Search an address or region" at bounding box center [165, 21] width 183 height 18
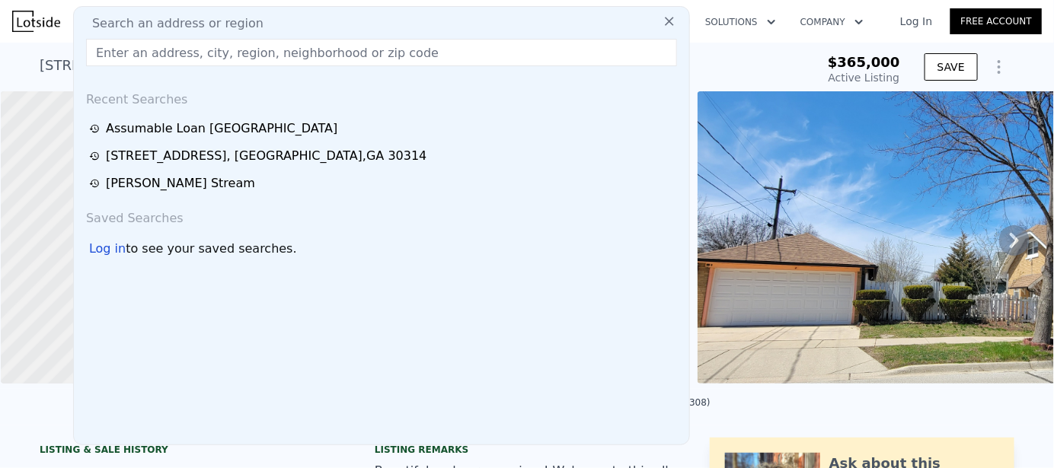
type input "8019 Northway Dr, Hanover Park, IL 60133"
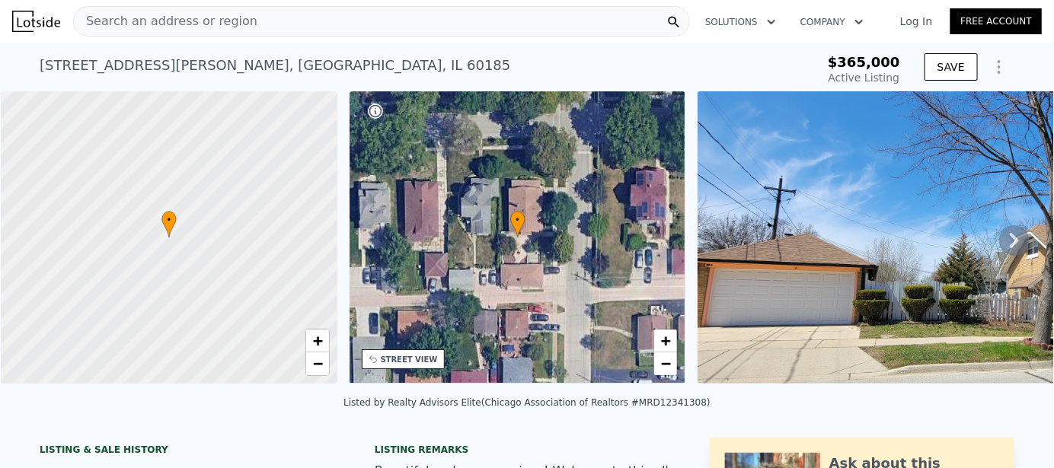
click at [901, 24] on link "Log In" at bounding box center [916, 21] width 69 height 15
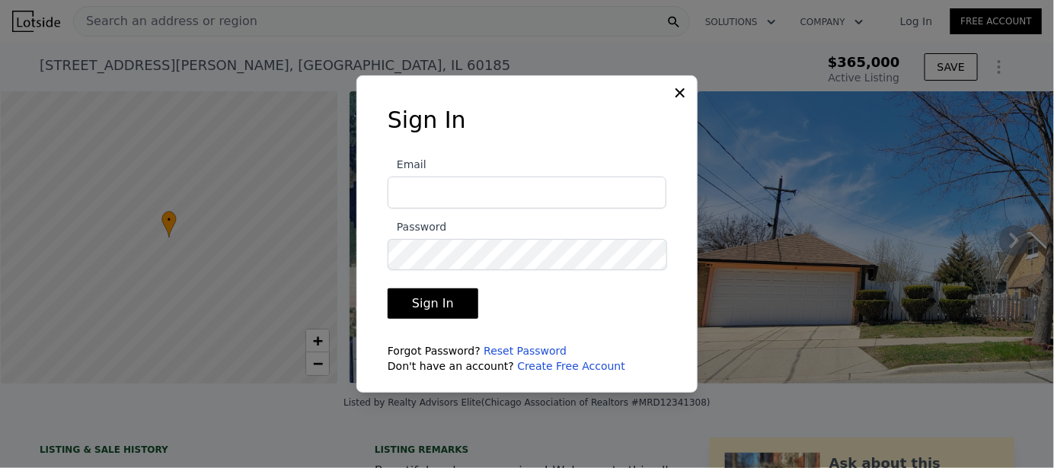
click at [685, 88] on icon at bounding box center [679, 92] width 15 height 15
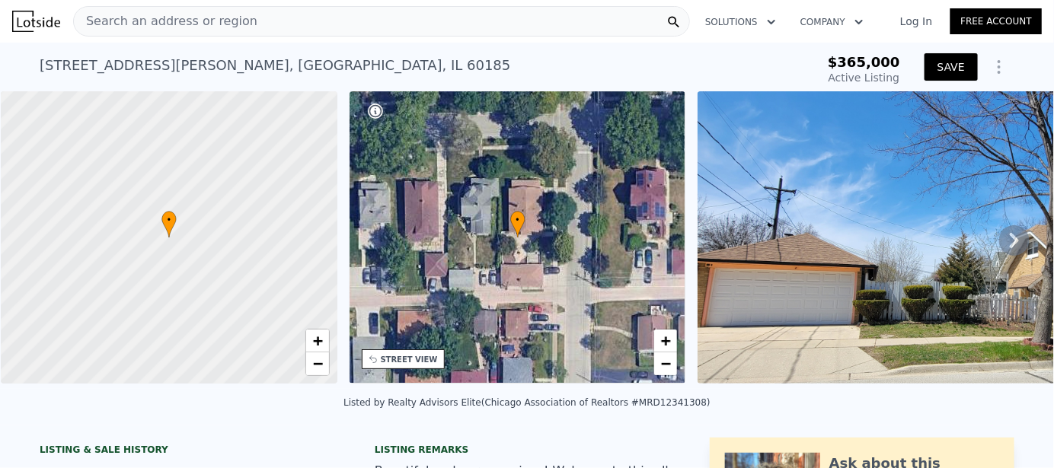
click at [946, 69] on button "SAVE" at bounding box center [950, 66] width 53 height 27
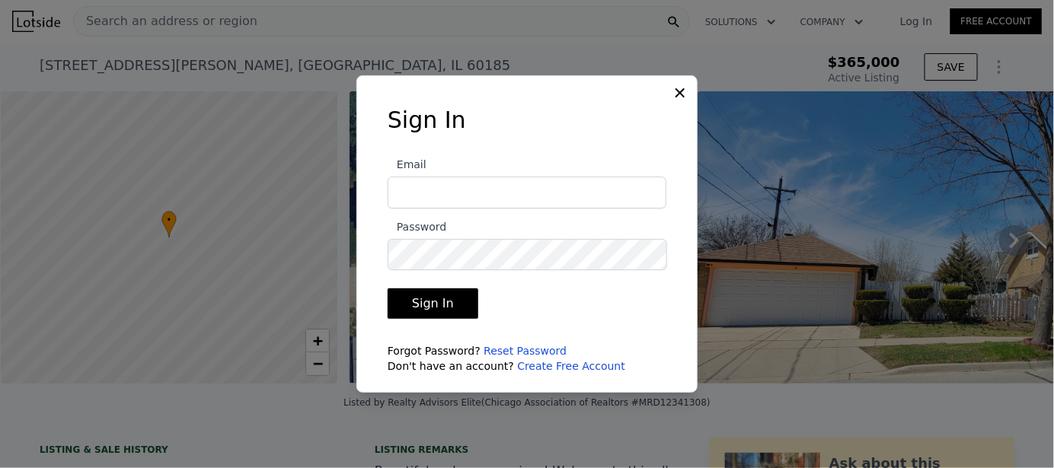
click at [505, 196] on input "Email" at bounding box center [527, 193] width 279 height 32
type input "lauragomezc@comcast.net"
click at [430, 308] on button "Sign In" at bounding box center [433, 304] width 91 height 30
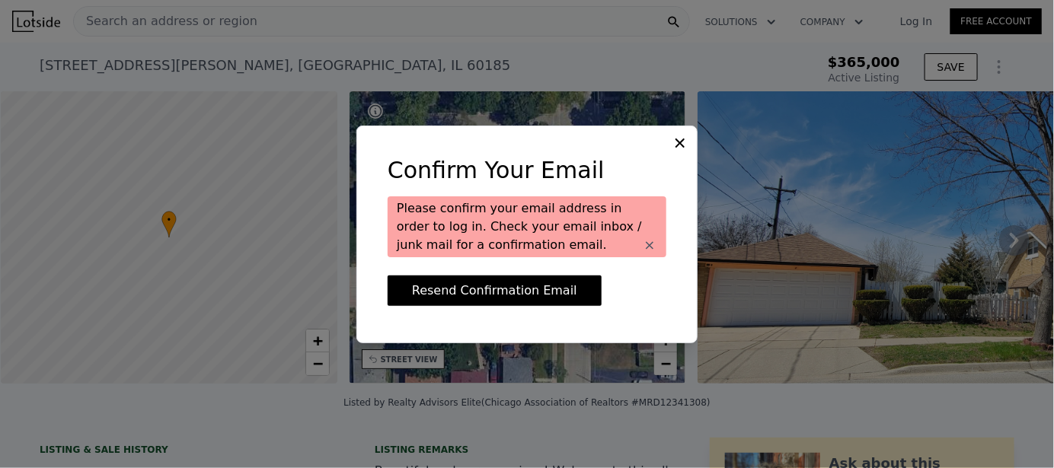
click at [499, 299] on button "Resend Confirmation Email" at bounding box center [495, 291] width 214 height 30
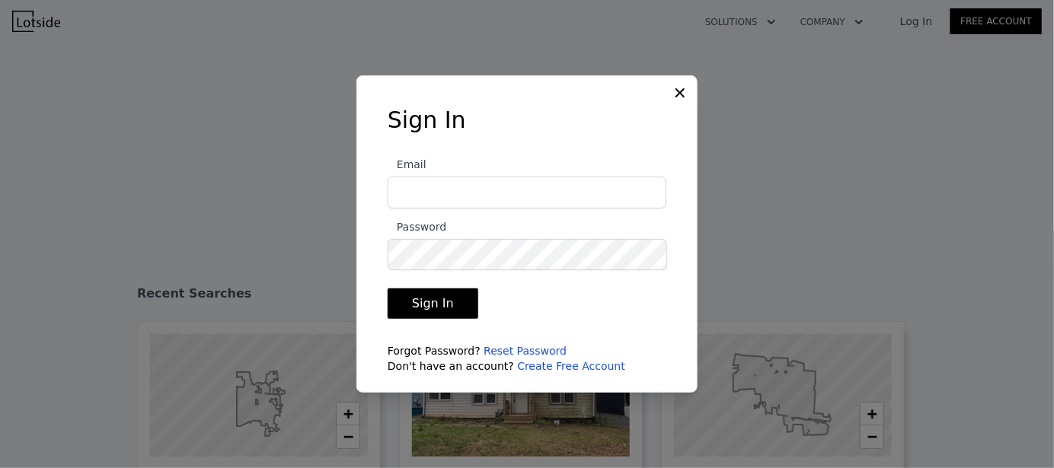
click at [489, 191] on input "Email" at bounding box center [527, 193] width 279 height 32
type input "lauragomezc@comcast.net"
click at [444, 309] on button "Sign In" at bounding box center [433, 304] width 91 height 30
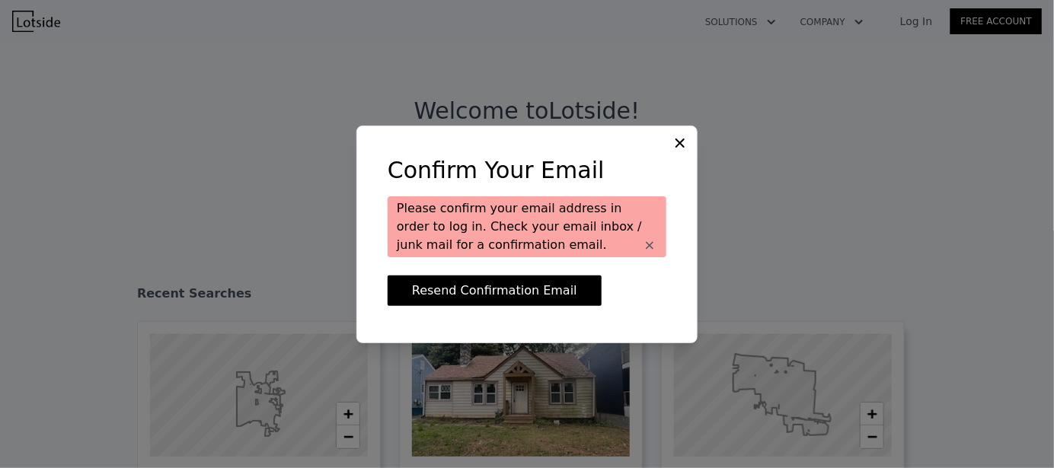
click at [678, 145] on icon at bounding box center [679, 142] width 9 height 9
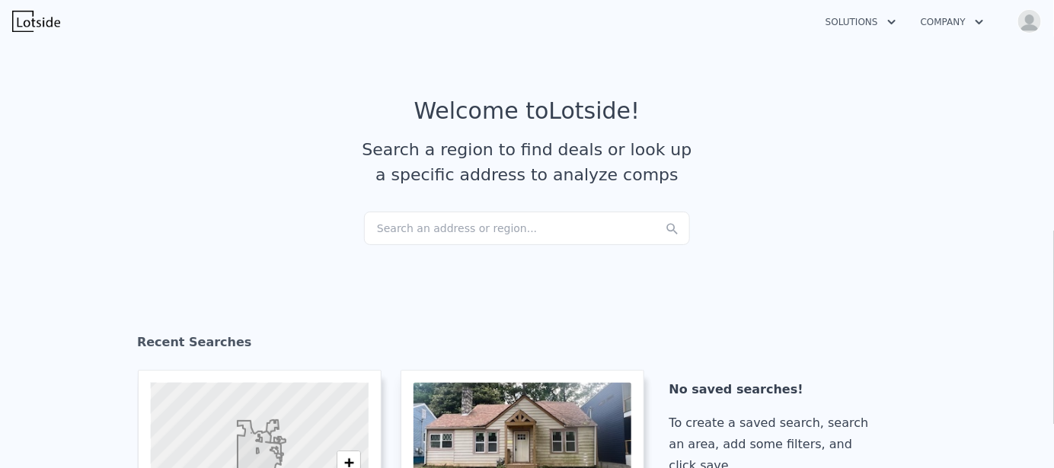
checkbox input "true"
click at [458, 230] on div "Search an address or region..." at bounding box center [527, 228] width 326 height 33
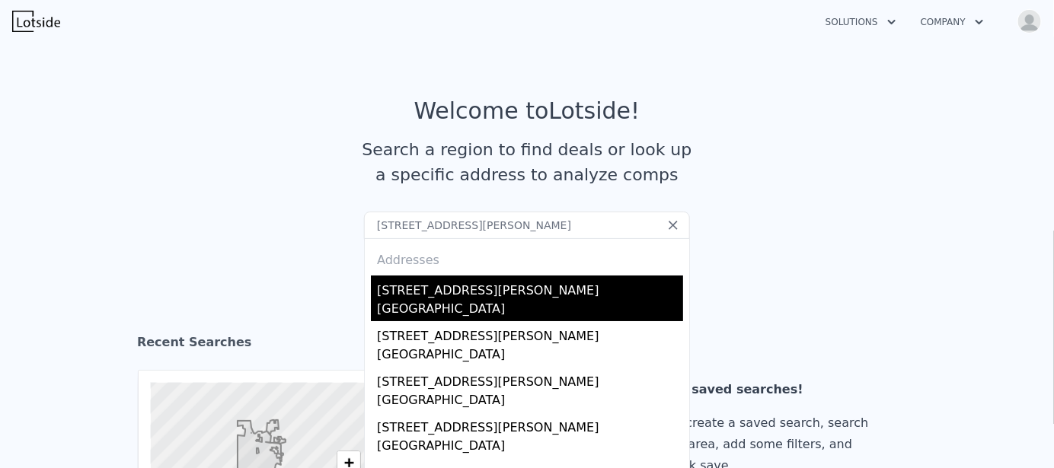
type input "[STREET_ADDRESS][PERSON_NAME]"
click at [547, 304] on div "[GEOGRAPHIC_DATA]" at bounding box center [530, 310] width 306 height 21
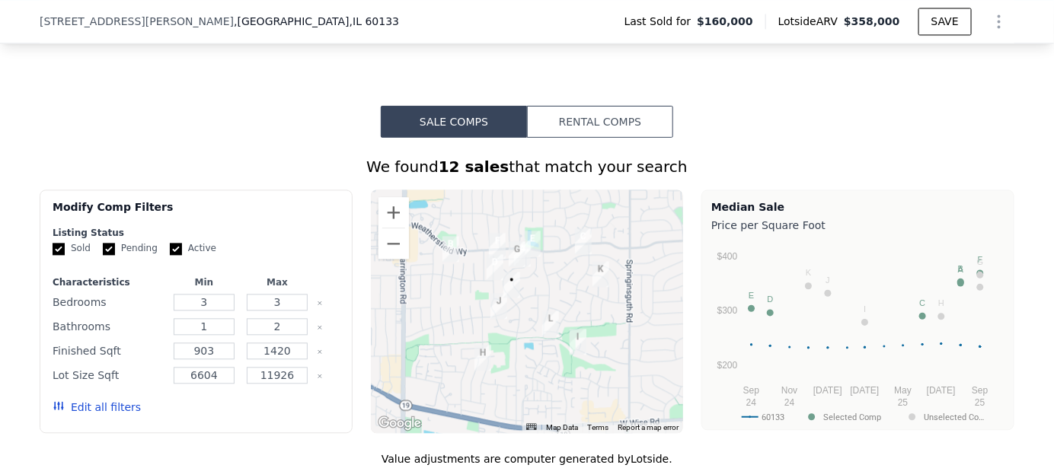
scroll to position [1061, 0]
click at [627, 132] on button "Rental Comps" at bounding box center [600, 121] width 146 height 32
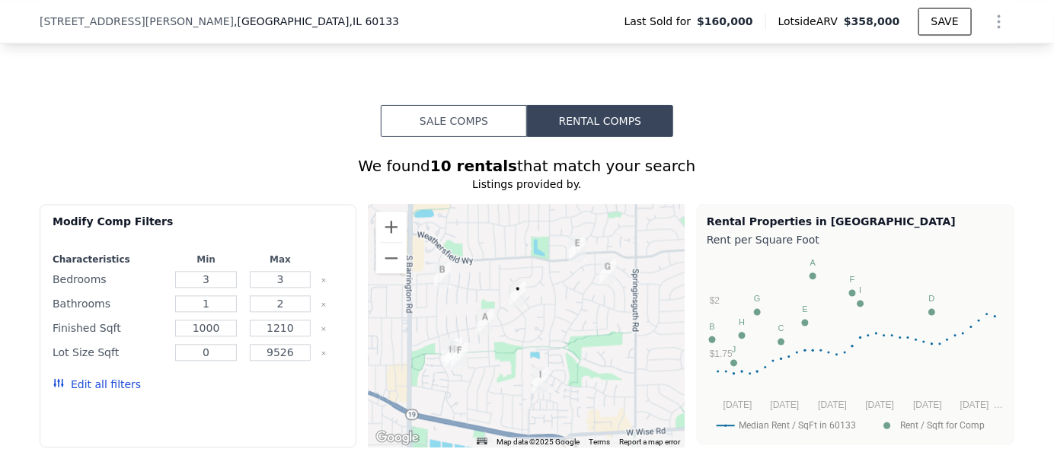
click at [515, 301] on img "8019 Northway Dr" at bounding box center [517, 294] width 17 height 26
click at [458, 129] on button "Sale Comps" at bounding box center [454, 121] width 146 height 32
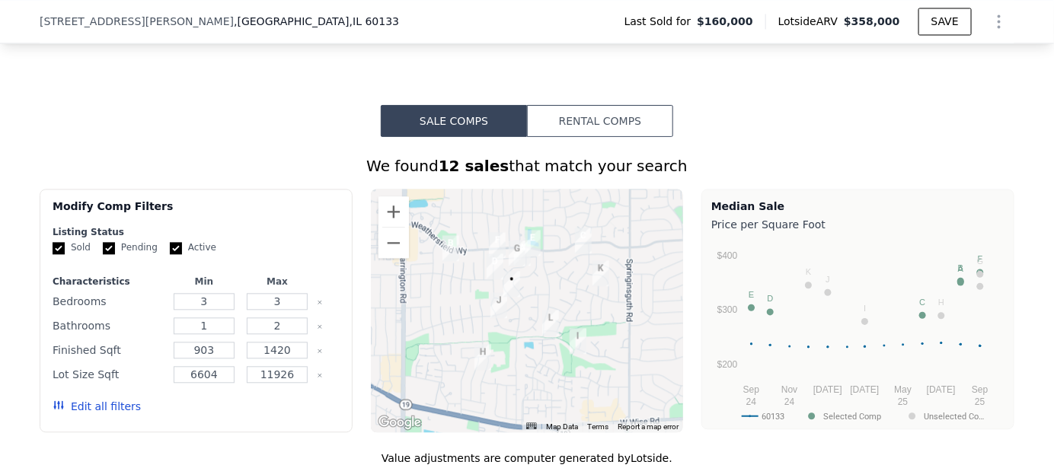
click at [531, 250] on img "809 Hastings Ln" at bounding box center [532, 243] width 17 height 26
click at [576, 247] on img "1804 Kingston Ln" at bounding box center [583, 241] width 17 height 26
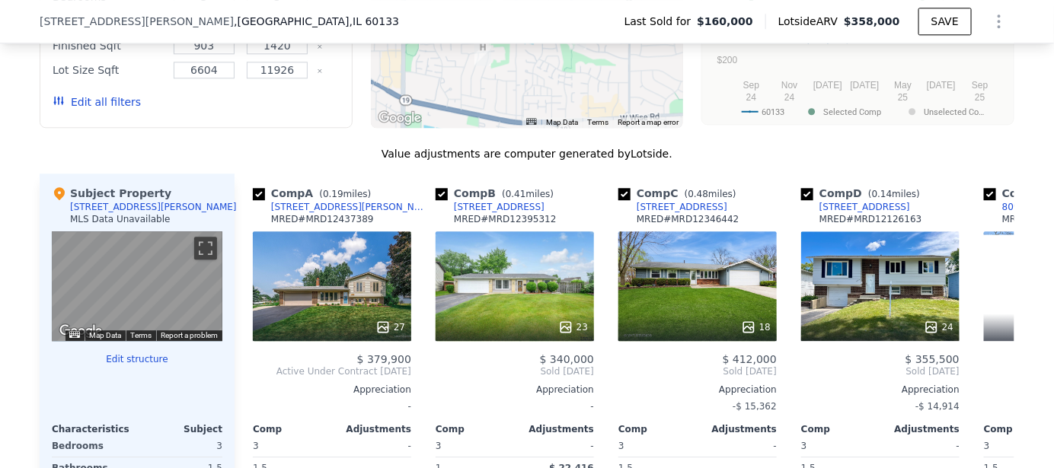
scroll to position [1517, 0]
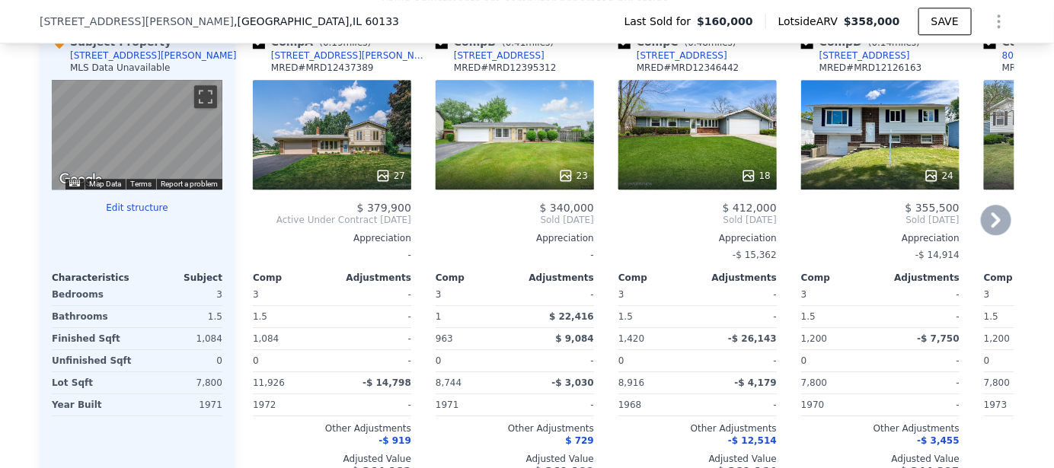
click at [327, 169] on div "27" at bounding box center [332, 135] width 158 height 110
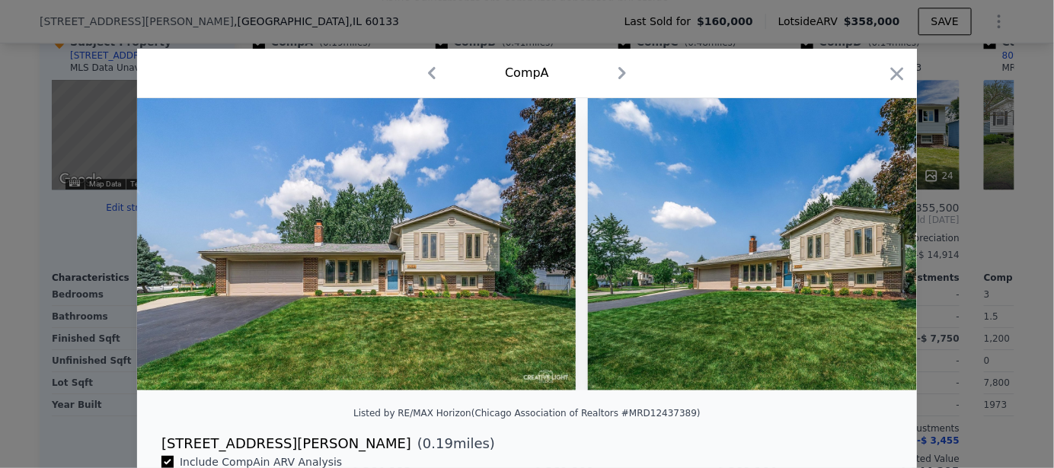
click at [368, 340] on img at bounding box center [356, 244] width 439 height 292
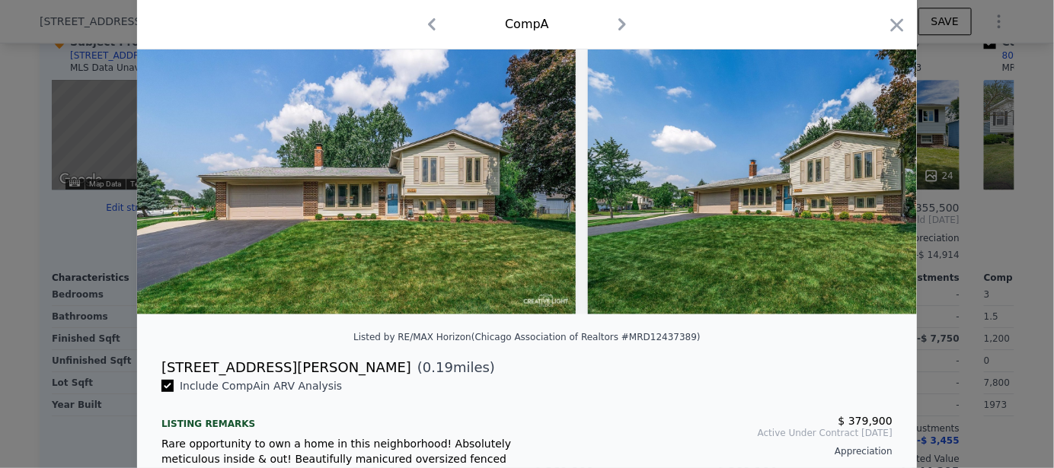
click at [739, 195] on img at bounding box center [807, 168] width 439 height 292
click at [492, 221] on img at bounding box center [356, 168] width 439 height 292
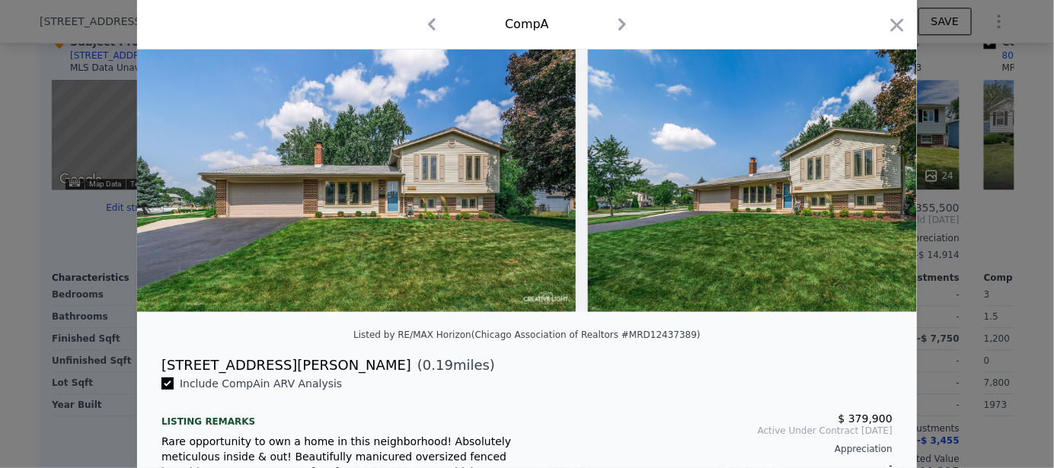
scroll to position [35, 0]
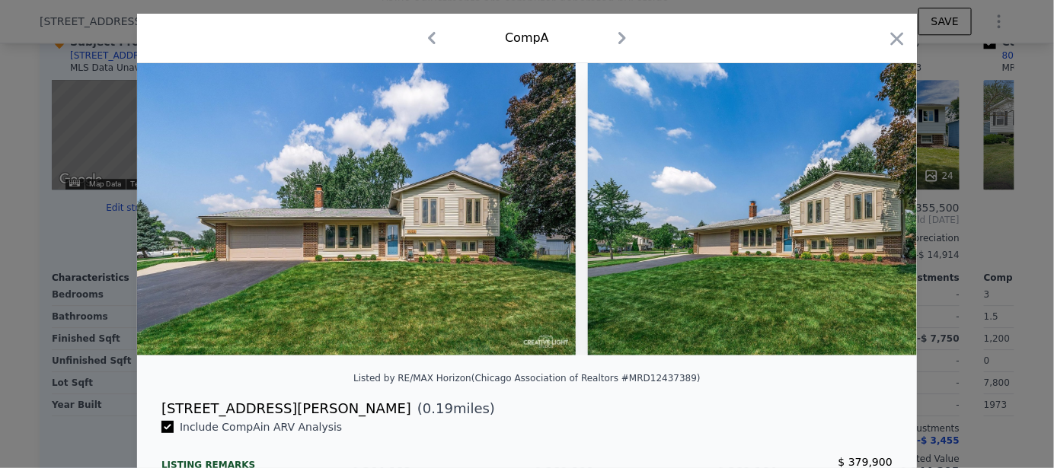
click at [424, 40] on icon "button" at bounding box center [431, 38] width 24 height 24
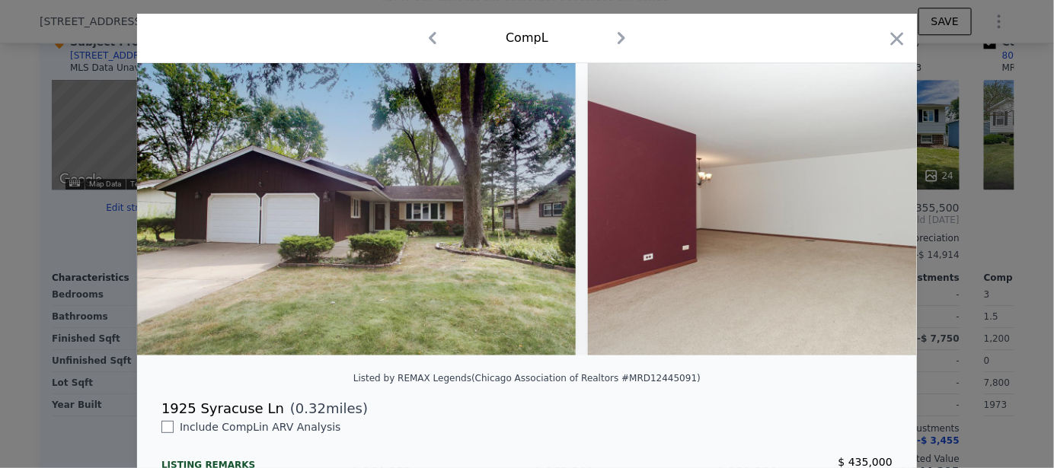
click at [424, 40] on icon "button" at bounding box center [432, 38] width 24 height 24
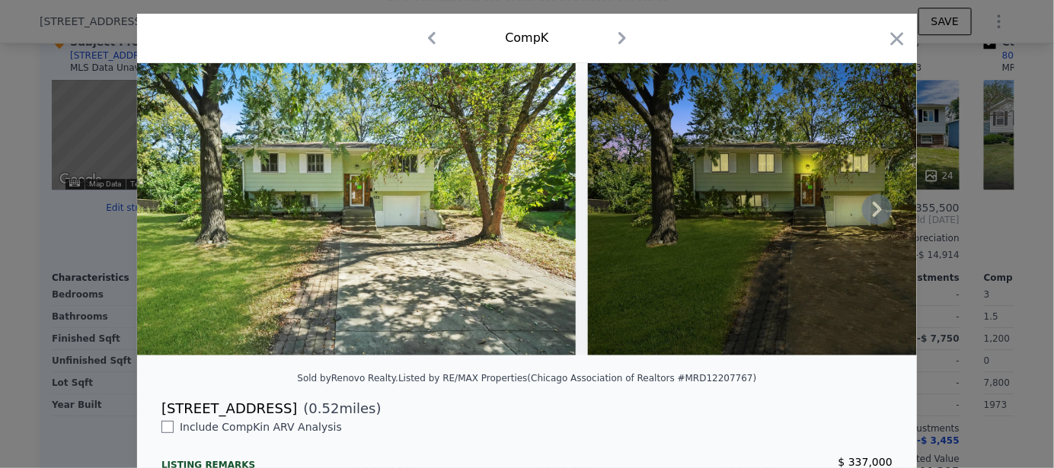
click at [868, 213] on icon at bounding box center [877, 209] width 30 height 30
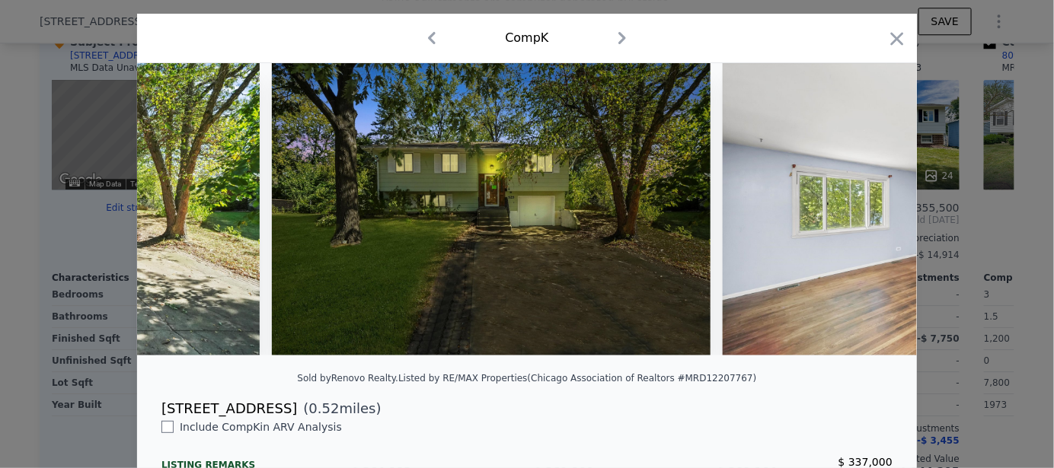
scroll to position [0, 365]
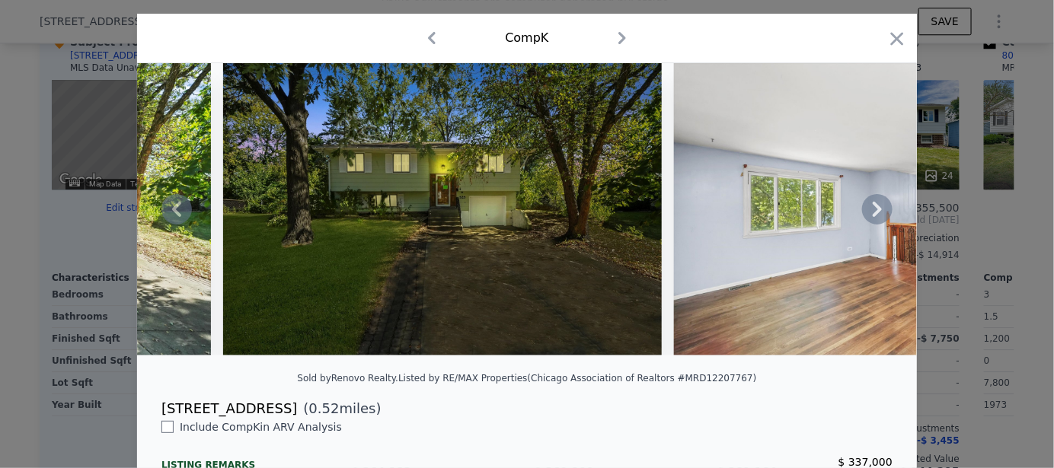
click at [868, 213] on div at bounding box center [527, 209] width 780 height 292
click at [620, 37] on icon "button" at bounding box center [622, 38] width 24 height 24
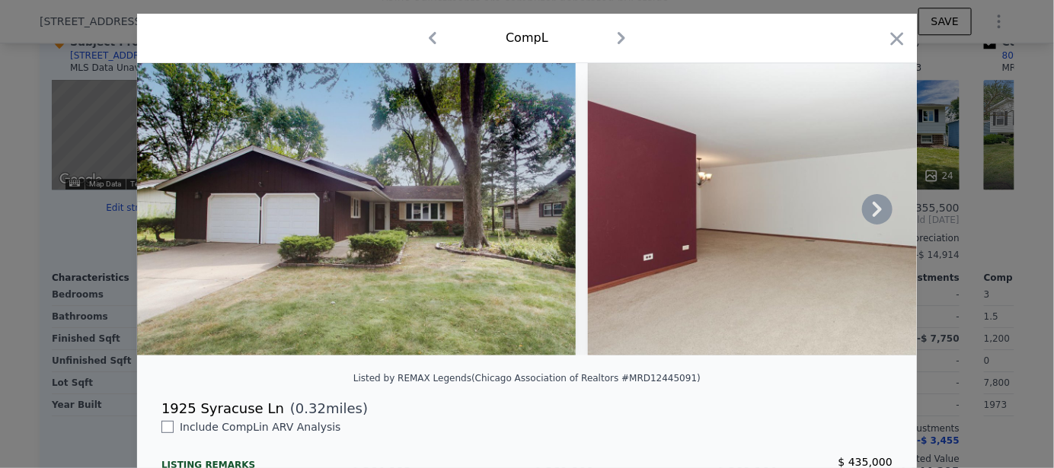
click at [614, 37] on icon "button" at bounding box center [621, 38] width 24 height 24
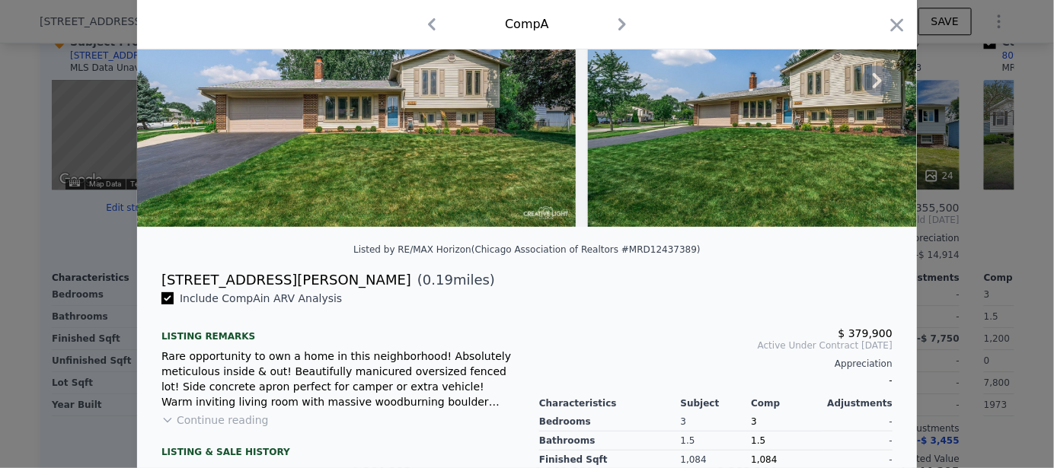
scroll to position [188, 0]
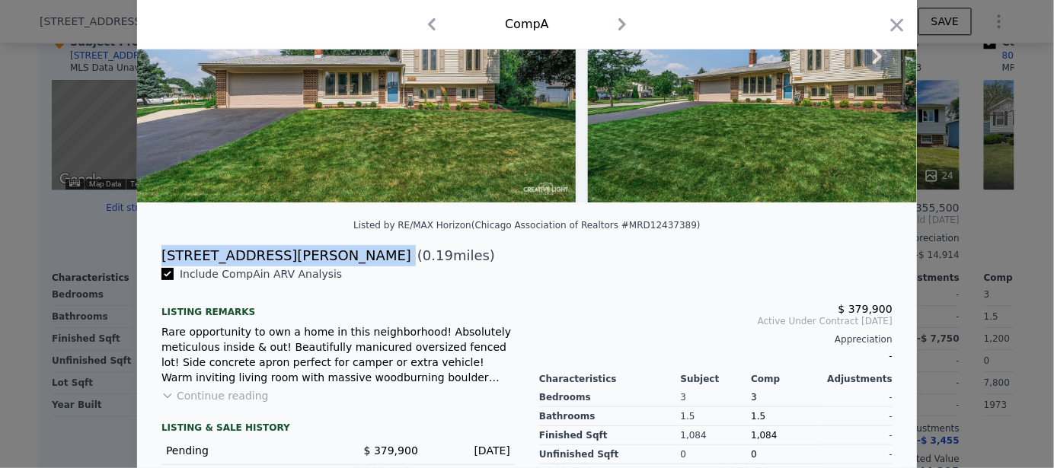
drag, startPoint x: 270, startPoint y: 270, endPoint x: 153, endPoint y: 262, distance: 117.5
click at [153, 262] on div "8202 Northway Dr ( 0.19 miles)" at bounding box center [526, 255] width 755 height 21
copy div "8202 Northway Dr"
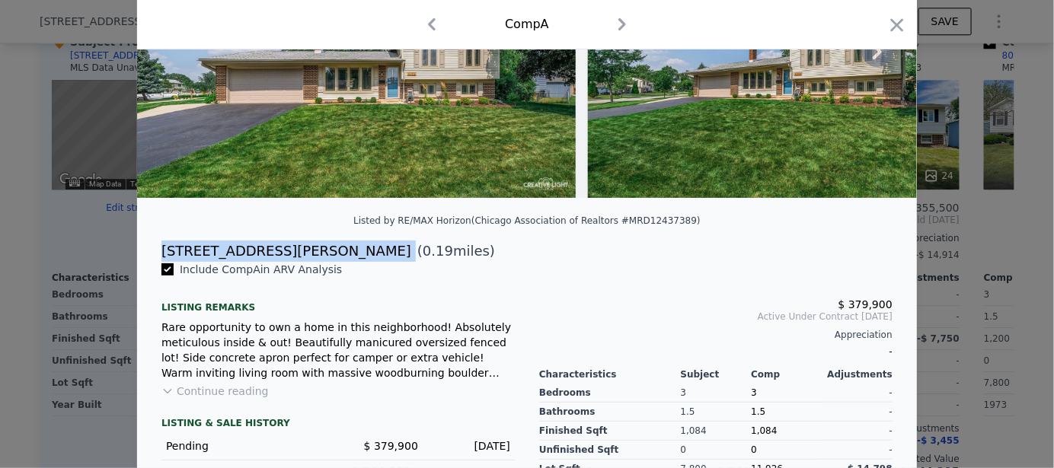
scroll to position [35, 0]
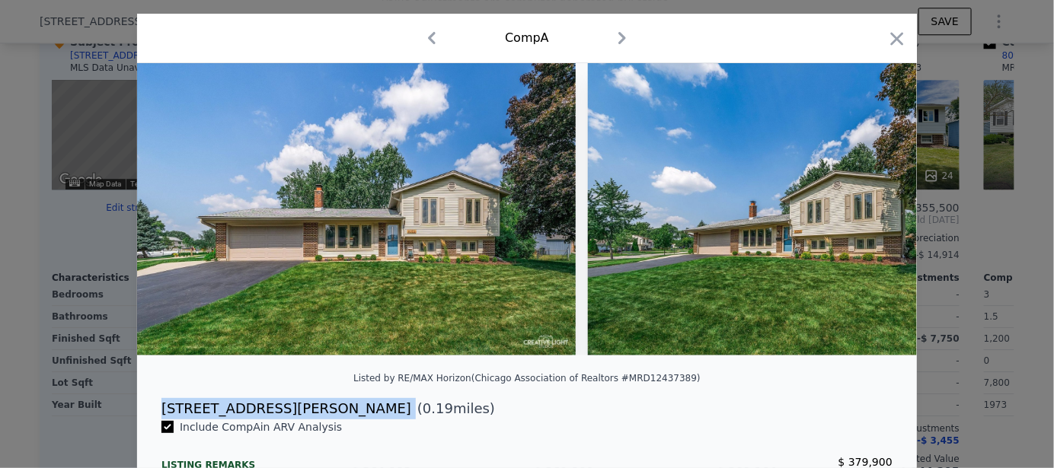
click at [611, 40] on icon "button" at bounding box center [622, 38] width 24 height 24
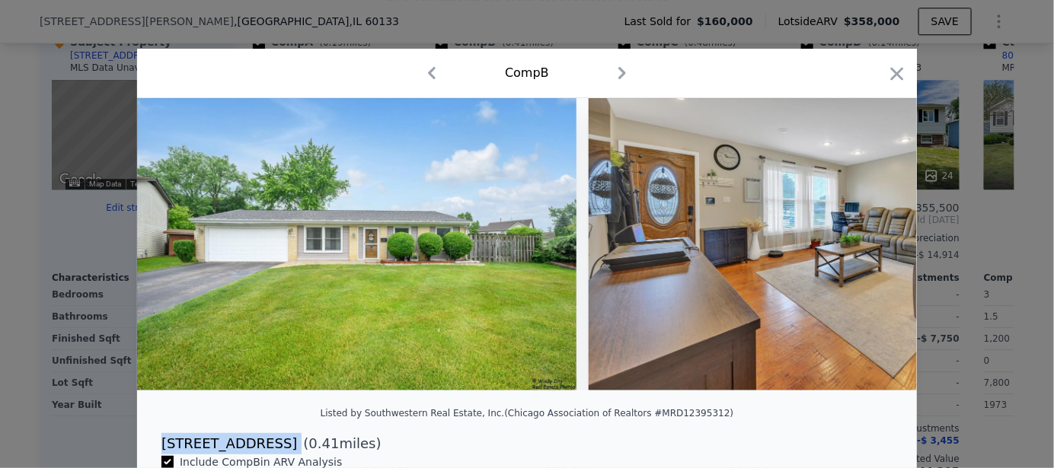
click at [617, 69] on icon "button" at bounding box center [622, 73] width 24 height 24
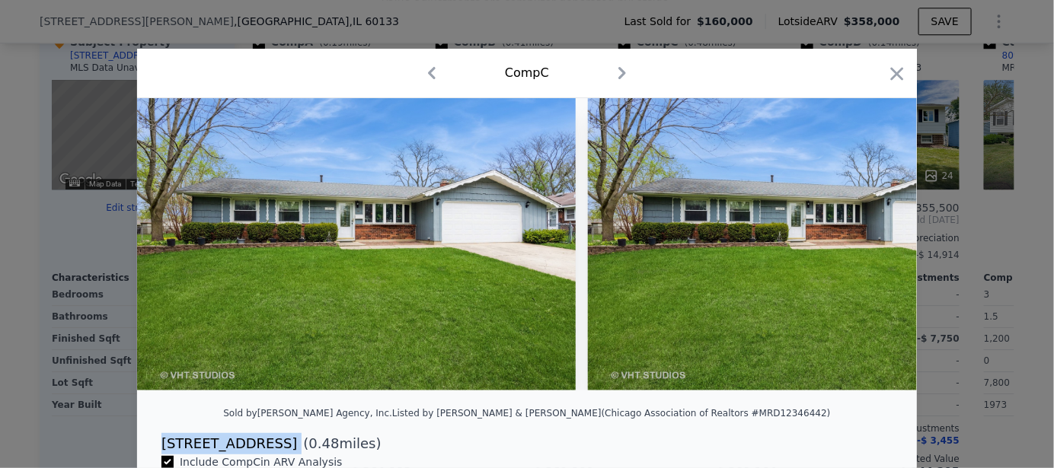
click at [617, 69] on icon "button" at bounding box center [622, 73] width 24 height 24
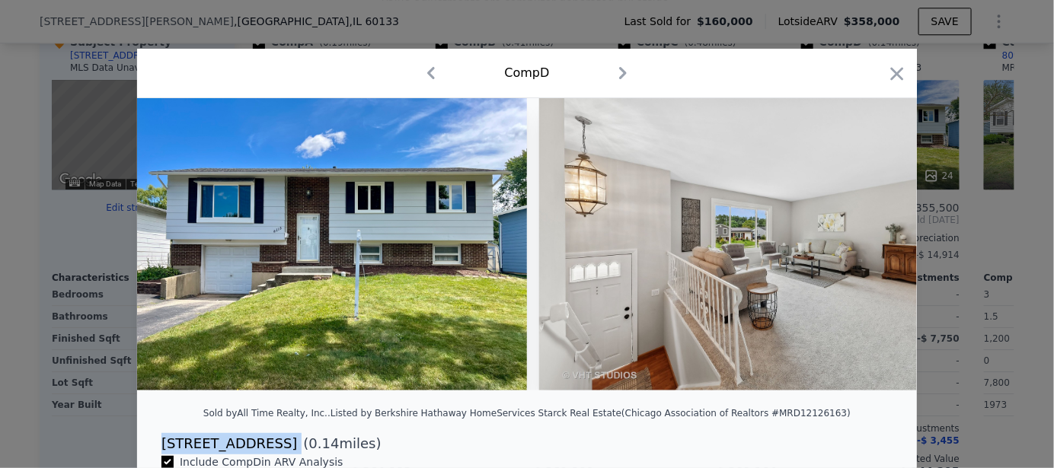
click at [613, 69] on icon "button" at bounding box center [623, 73] width 24 height 24
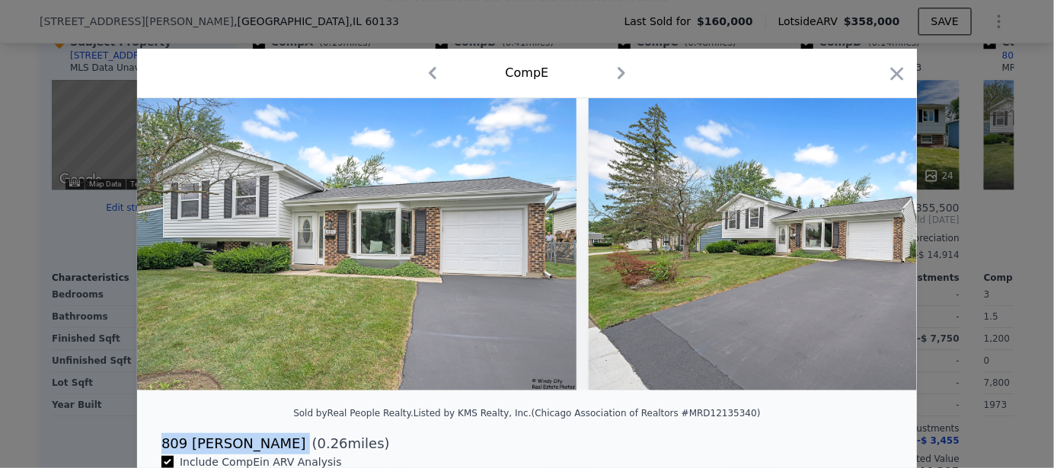
click at [613, 71] on icon "button" at bounding box center [621, 73] width 24 height 24
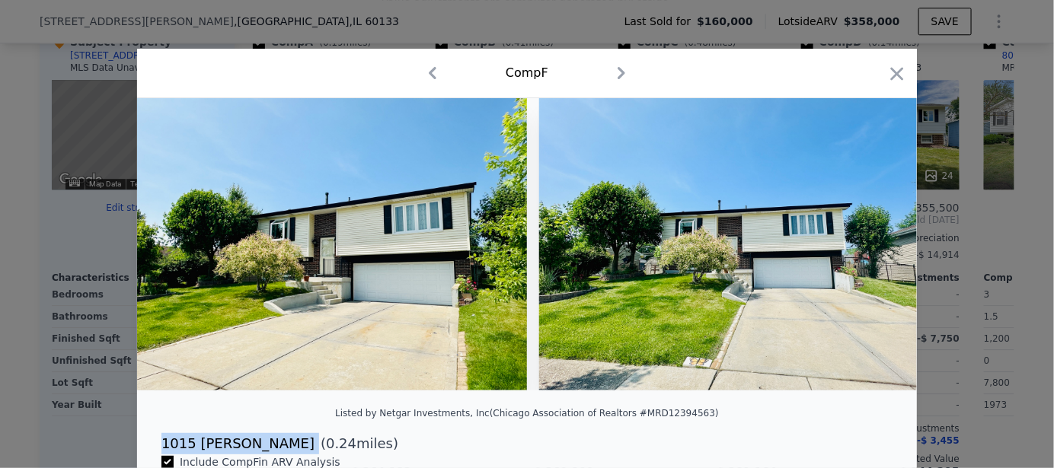
click at [611, 72] on icon "button" at bounding box center [621, 73] width 24 height 24
checkbox input "false"
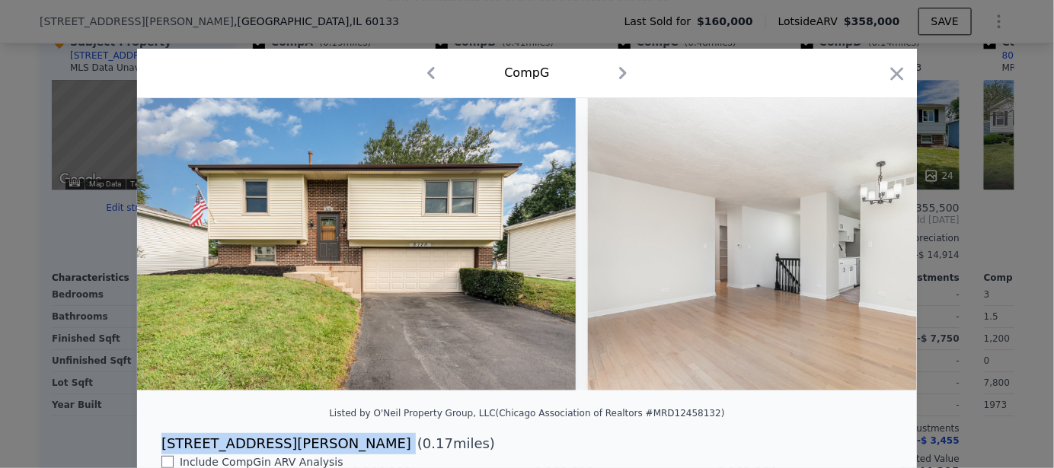
click at [618, 76] on icon "button" at bounding box center [623, 73] width 24 height 24
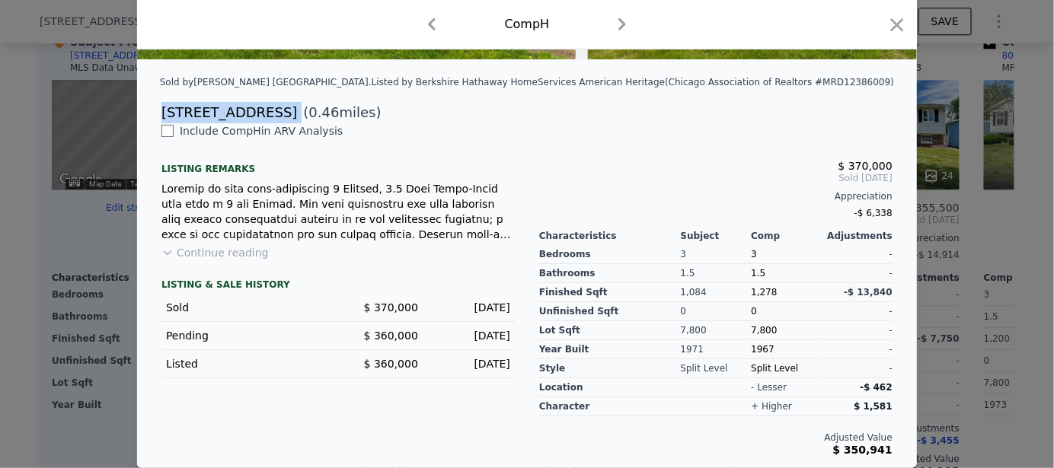
scroll to position [340, 0]
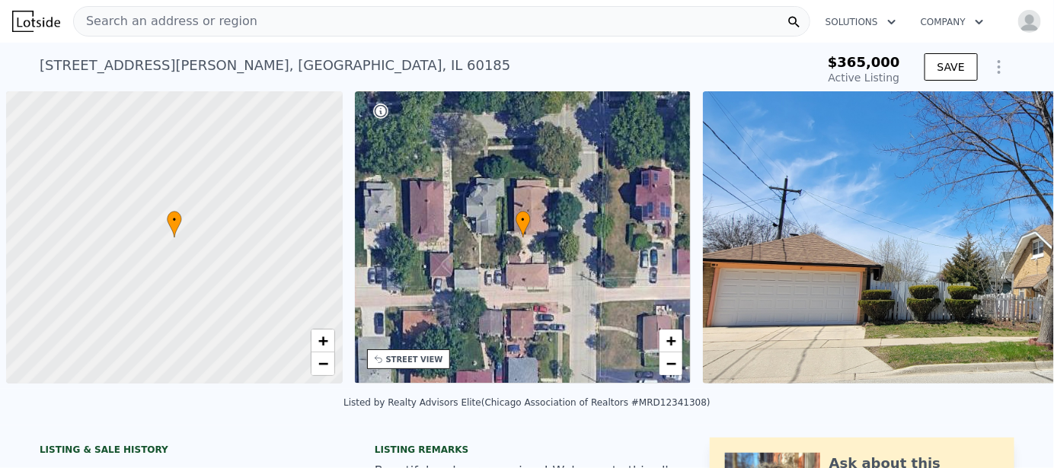
scroll to position [0, 5]
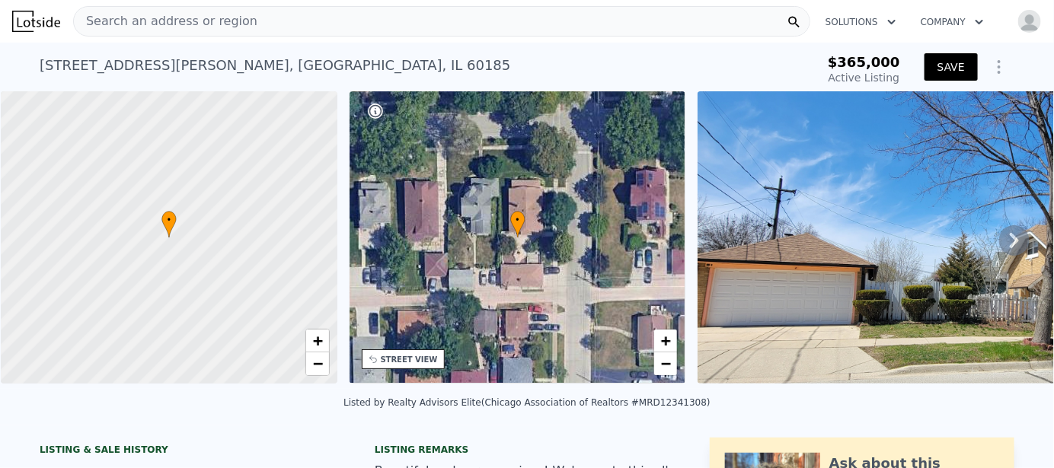
click at [936, 72] on button "SAVE" at bounding box center [950, 66] width 53 height 27
click at [421, 363] on div "STREET VIEW" at bounding box center [409, 359] width 57 height 11
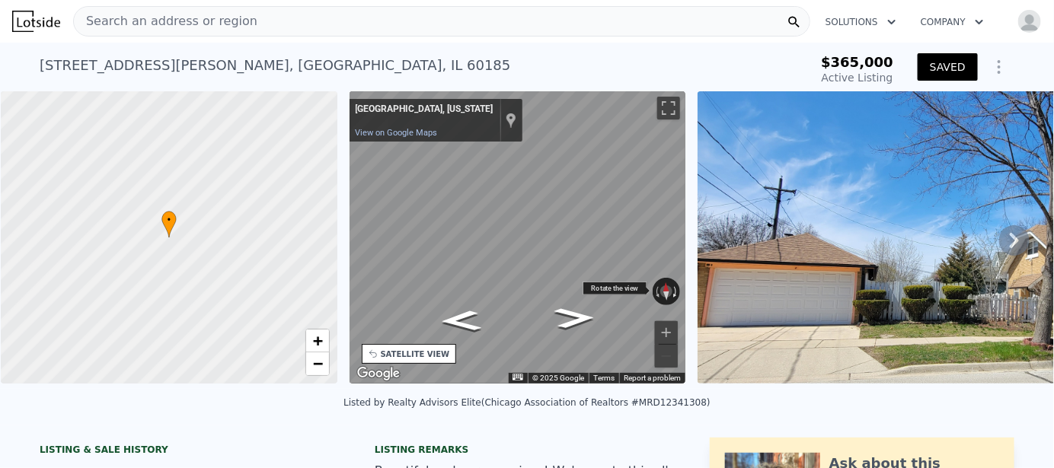
click at [672, 291] on button "Rotate clockwise" at bounding box center [676, 291] width 8 height 27
click at [783, 287] on img at bounding box center [982, 237] width 570 height 292
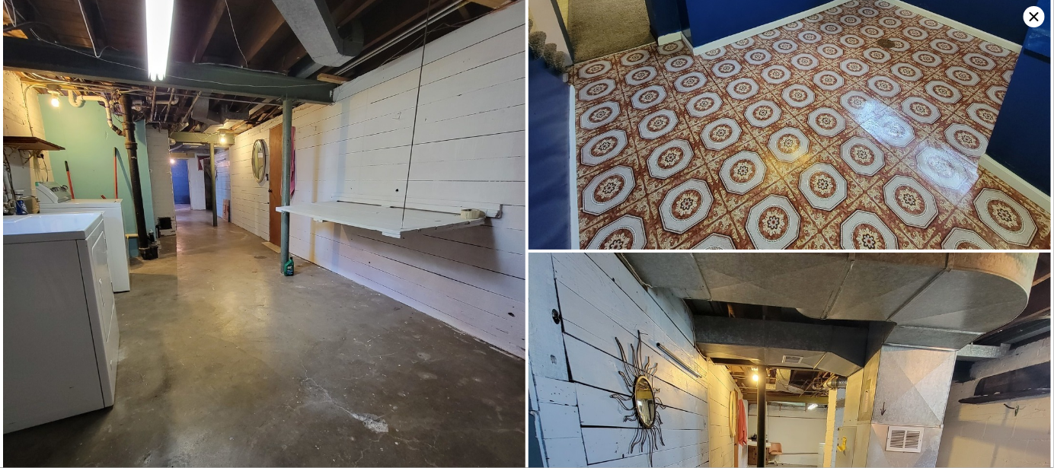
scroll to position [4474, 0]
